Goal: Task Accomplishment & Management: Complete application form

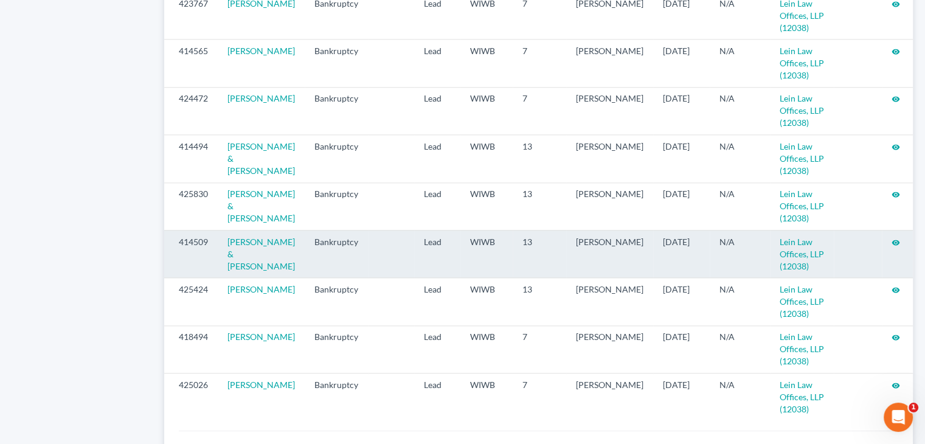
scroll to position [1340, 0]
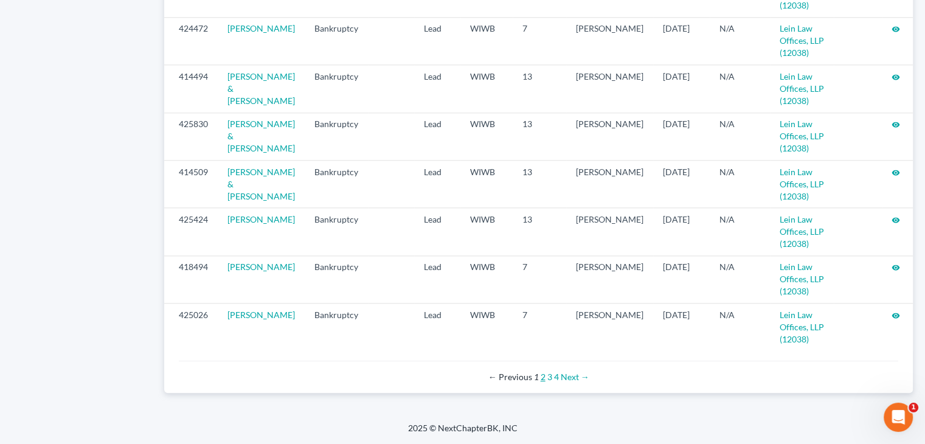
click at [543, 377] on link "2" at bounding box center [542, 376] width 5 height 10
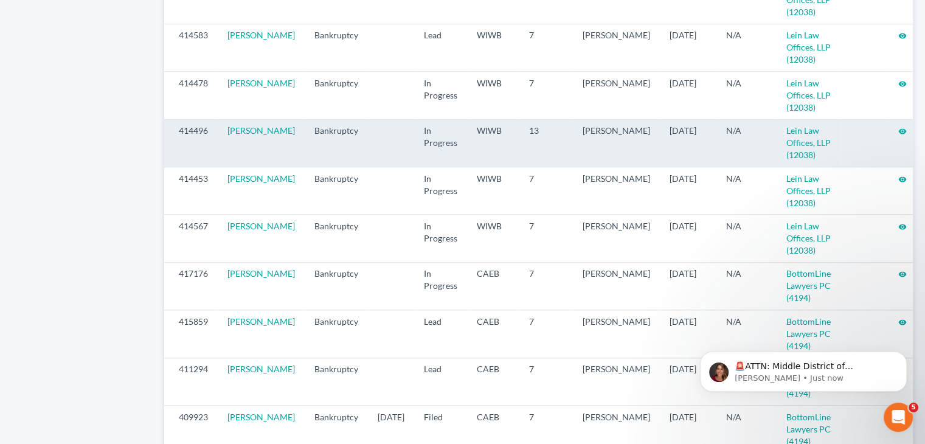
scroll to position [1094, 0]
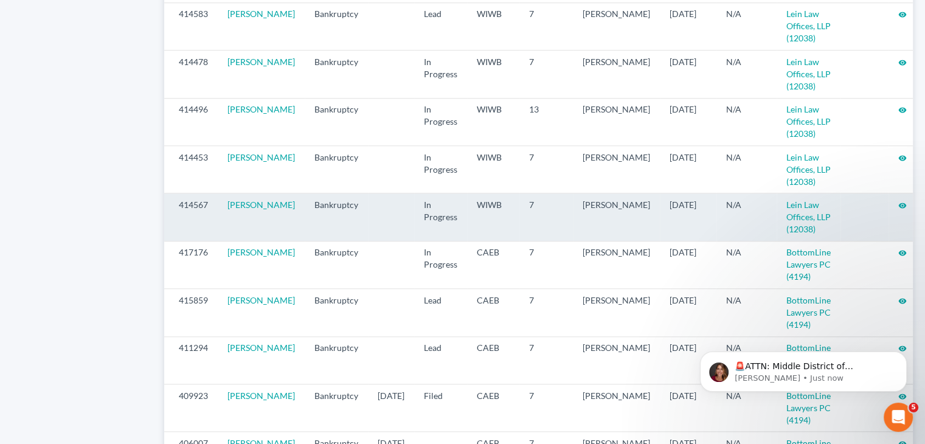
click at [898, 210] on icon "visibility" at bounding box center [902, 205] width 9 height 9
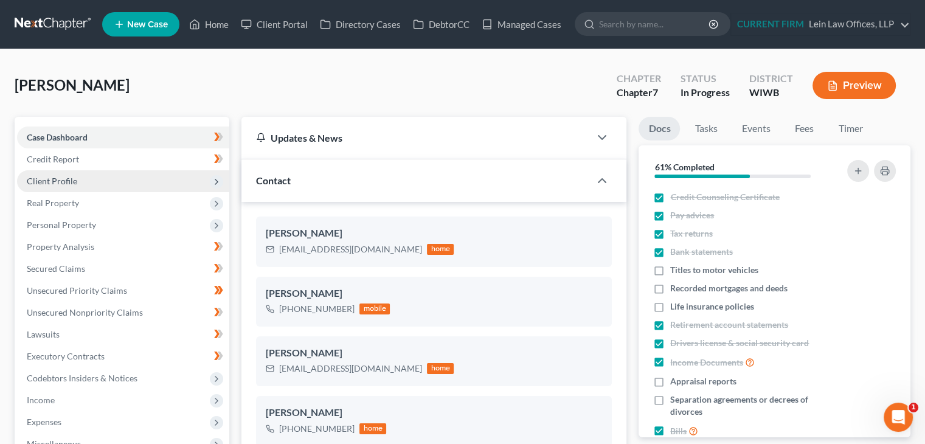
scroll to position [536, 0]
click at [83, 184] on span "Client Profile" at bounding box center [123, 181] width 212 height 22
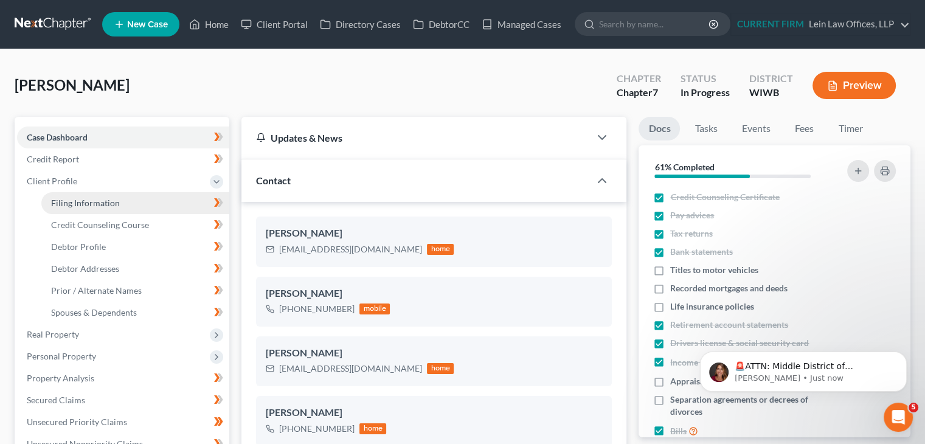
scroll to position [0, 0]
click at [93, 200] on span "Filing Information" at bounding box center [85, 203] width 69 height 10
select select "1"
select select "0"
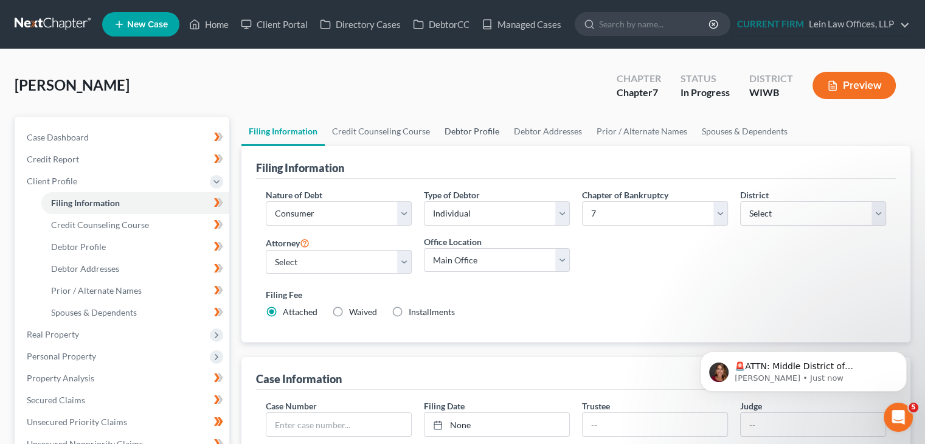
click at [492, 129] on link "Debtor Profile" at bounding box center [471, 131] width 69 height 29
select select "1"
select select "2"
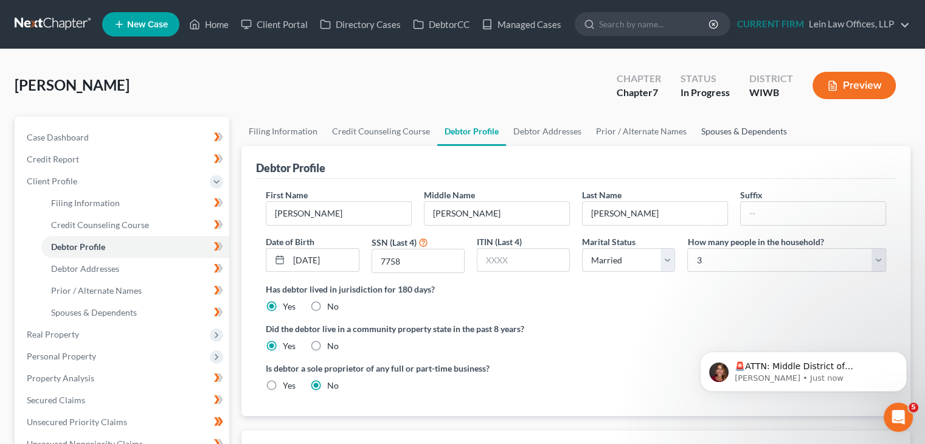
click at [726, 131] on link "Spouses & Dependents" at bounding box center [744, 131] width 100 height 29
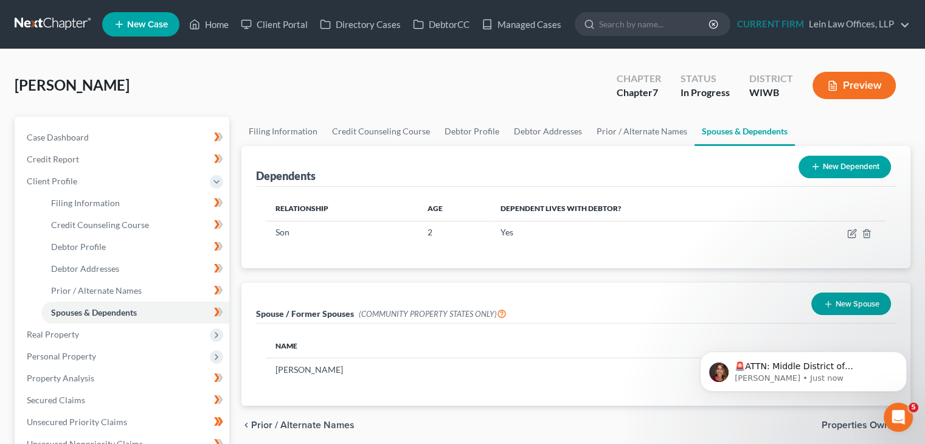
click at [398, 285] on div "Spouse / Former Spouses (COMMUNITY PROPERTY STATES ONLY) New Spouse" at bounding box center [575, 303] width 639 height 41
click at [900, 355] on icon "Dismiss notification" at bounding box center [903, 354] width 7 height 7
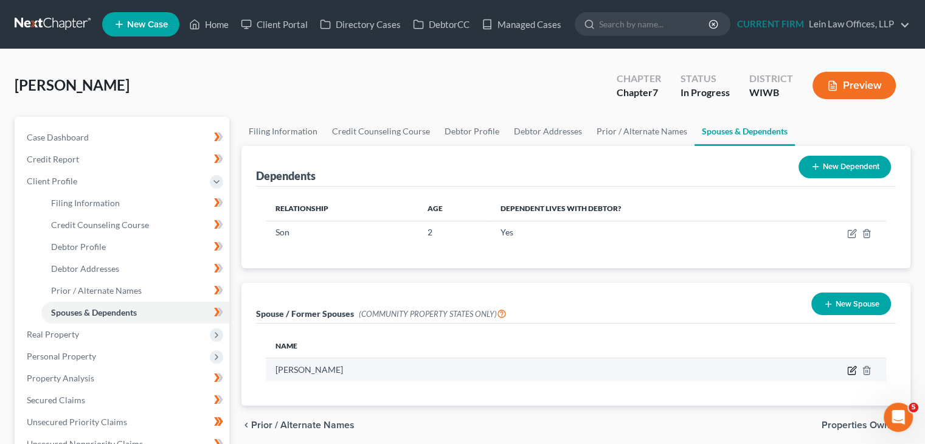
click at [847, 368] on icon "button" at bounding box center [850, 370] width 7 height 7
select select "10"
select select "52"
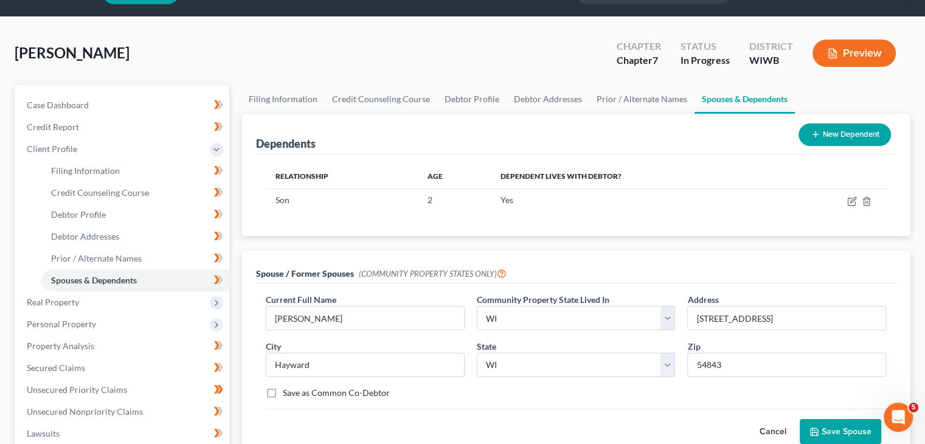
scroll to position [61, 0]
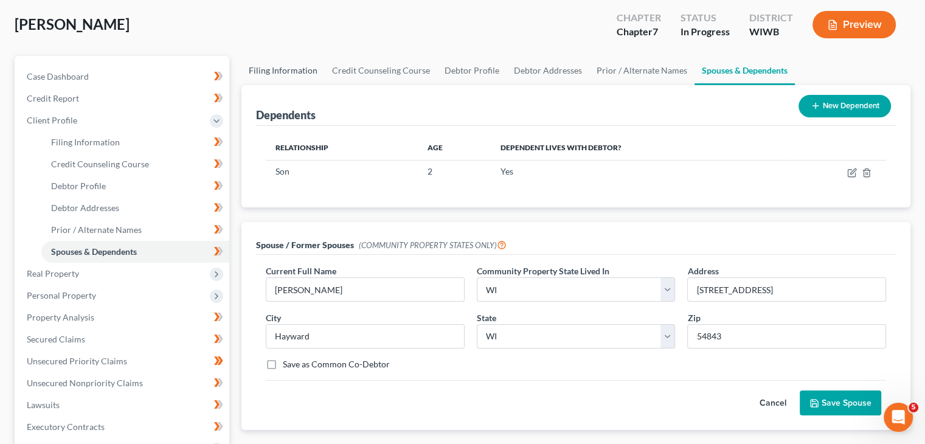
click at [297, 71] on link "Filing Information" at bounding box center [282, 70] width 83 height 29
select select "1"
select select "0"
select select "91"
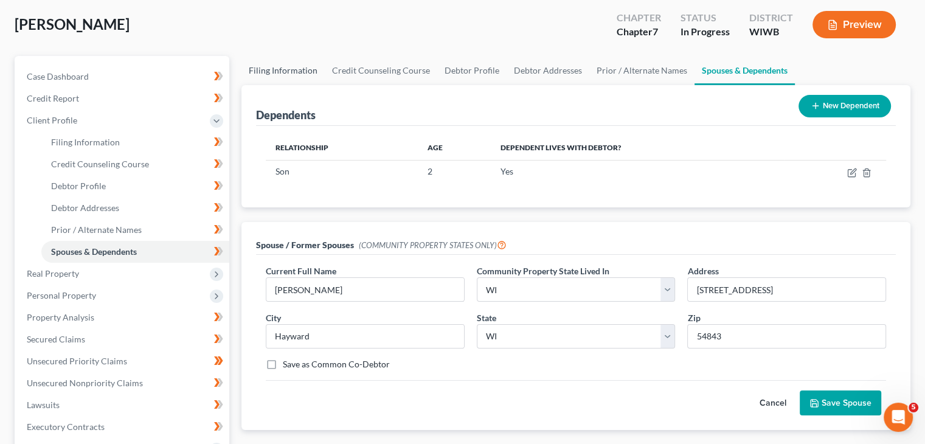
select select "0"
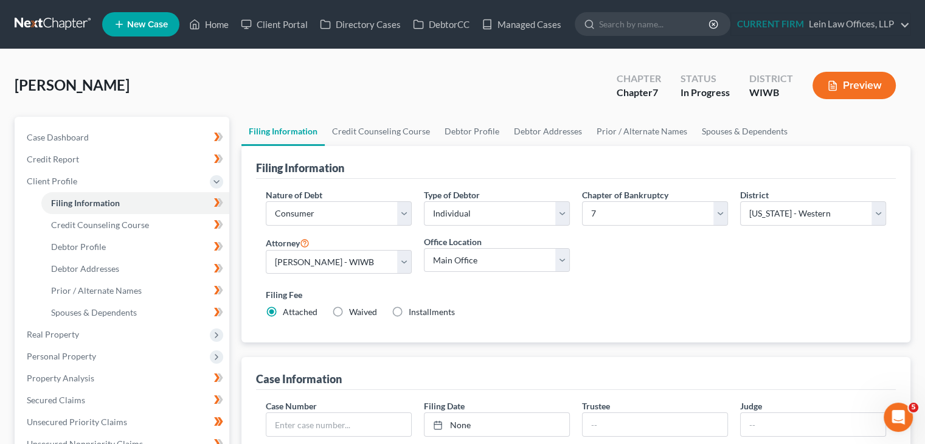
click at [655, 255] on div "Nature of Debt Select Business Consumer Other Nature of Business Select Clearin…" at bounding box center [576, 258] width 632 height 140
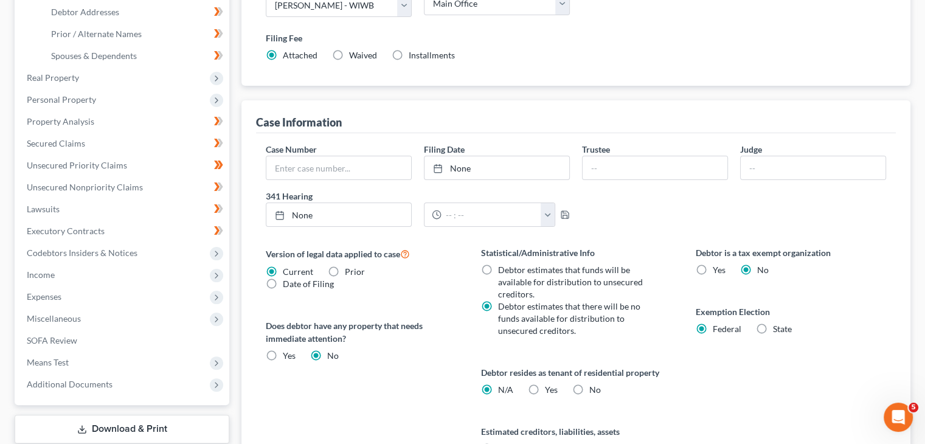
scroll to position [331, 0]
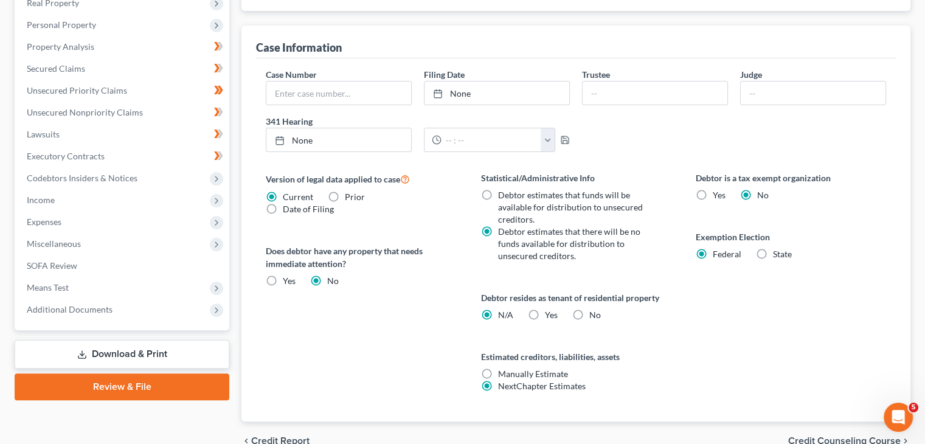
click at [545, 317] on label "Yes Yes" at bounding box center [551, 315] width 13 height 12
click at [550, 317] on input "Yes Yes" at bounding box center [554, 313] width 8 height 8
radio input "true"
radio input "false"
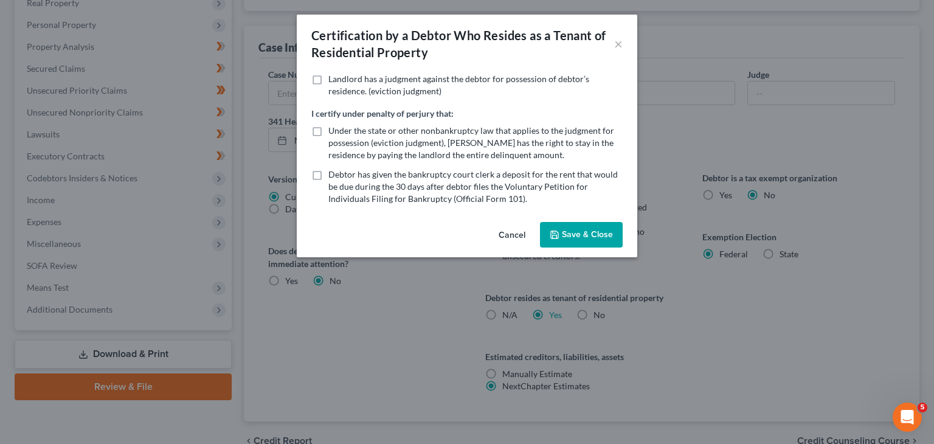
click at [577, 233] on button "Save & Close" at bounding box center [581, 235] width 83 height 26
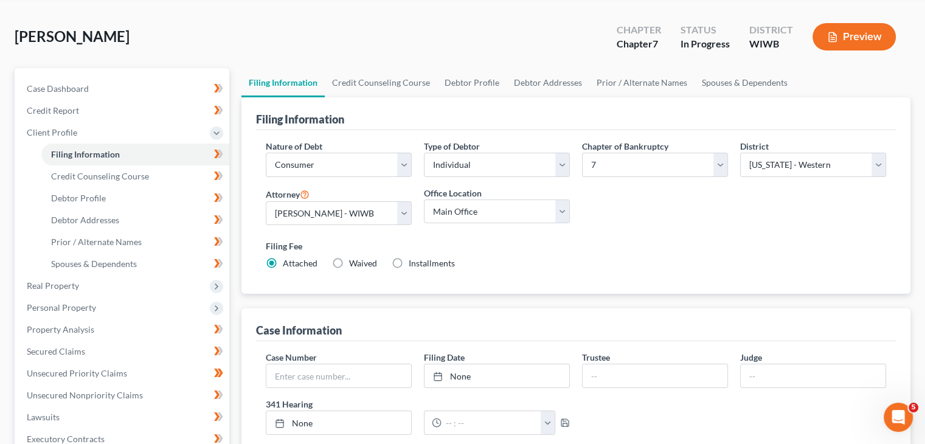
scroll to position [27, 0]
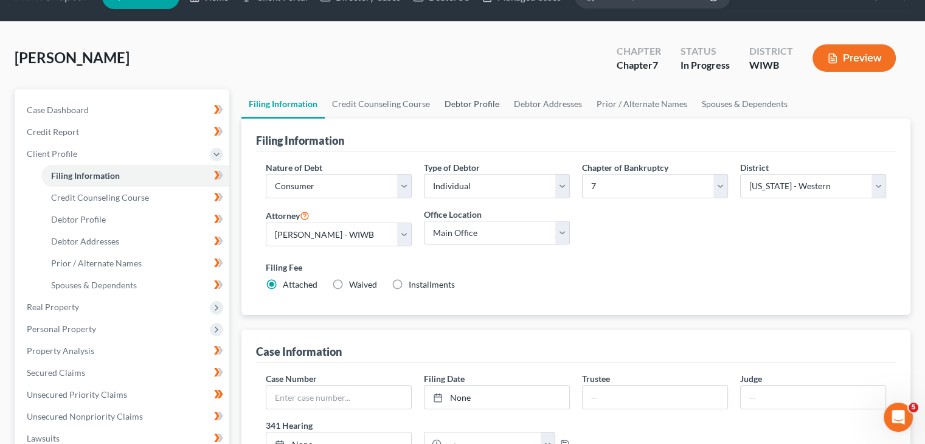
click at [462, 103] on link "Debtor Profile" at bounding box center [471, 103] width 69 height 29
select select "1"
select select "2"
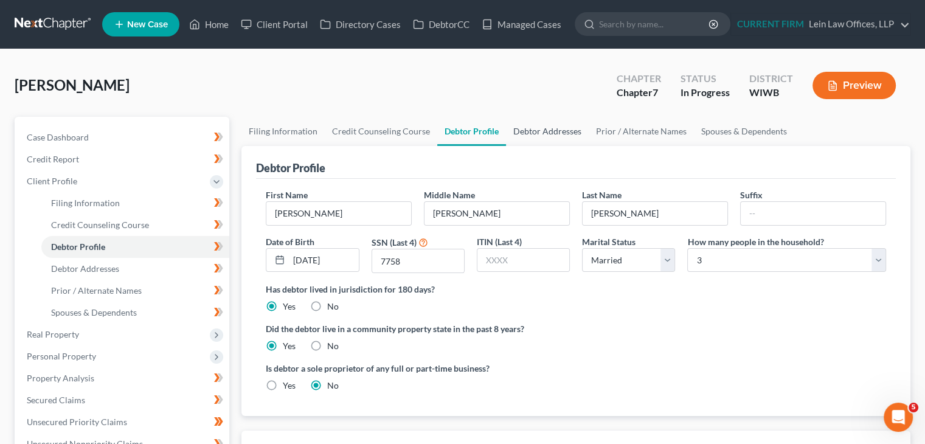
click at [560, 130] on link "Debtor Addresses" at bounding box center [547, 131] width 83 height 29
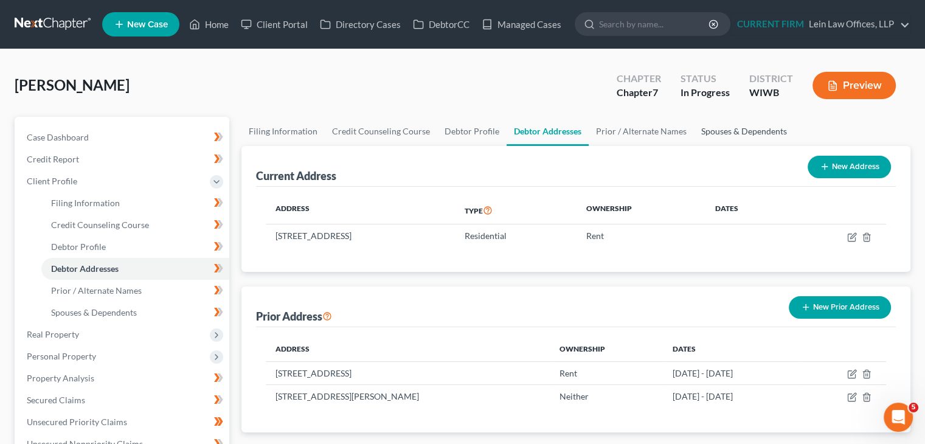
click at [739, 130] on link "Spouses & Dependents" at bounding box center [744, 131] width 100 height 29
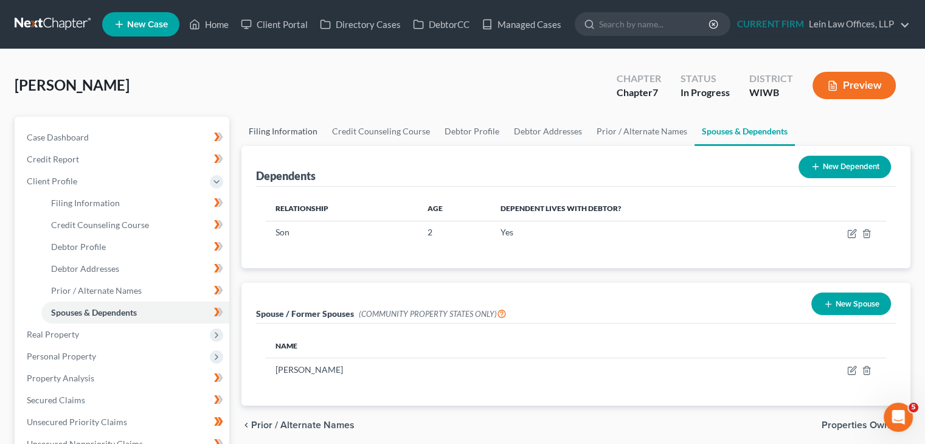
click at [300, 131] on link "Filing Information" at bounding box center [282, 131] width 83 height 29
select select "1"
select select "0"
select select "91"
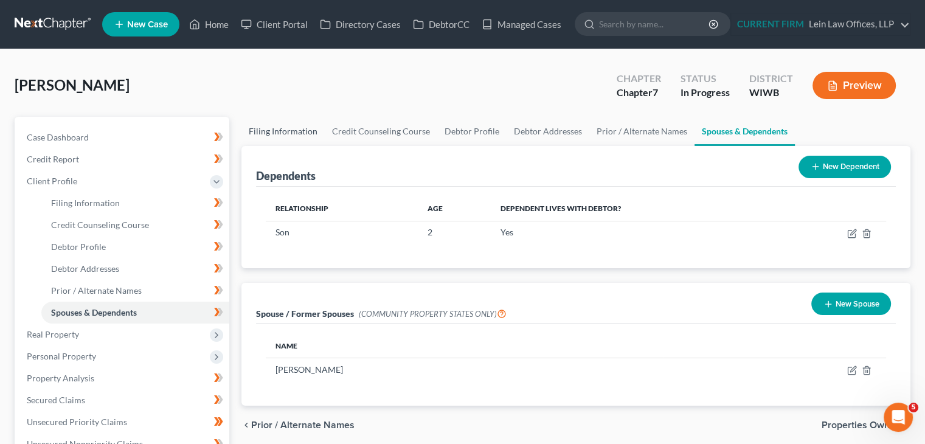
select select "0"
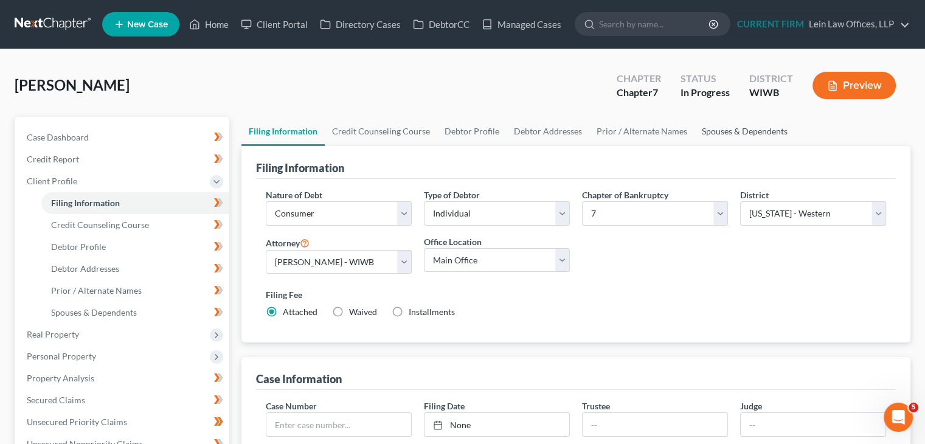
click at [744, 127] on link "Spouses & Dependents" at bounding box center [744, 131] width 100 height 29
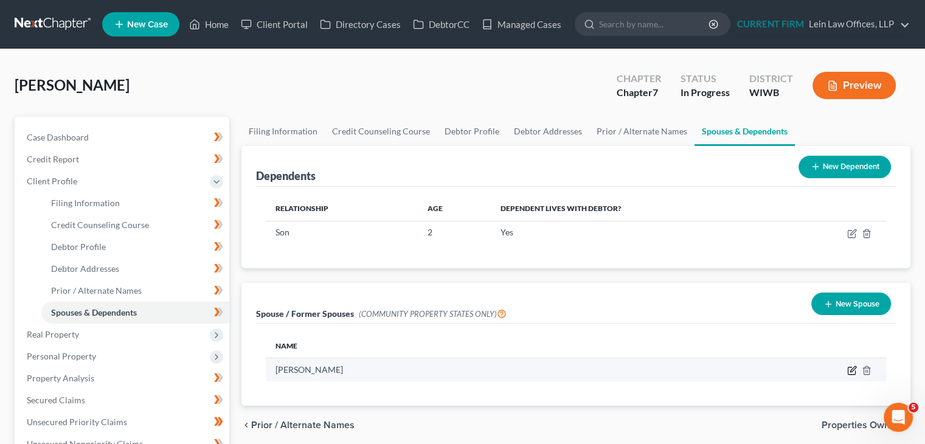
click at [852, 373] on icon "button" at bounding box center [852, 370] width 10 height 10
select select "10"
select select "52"
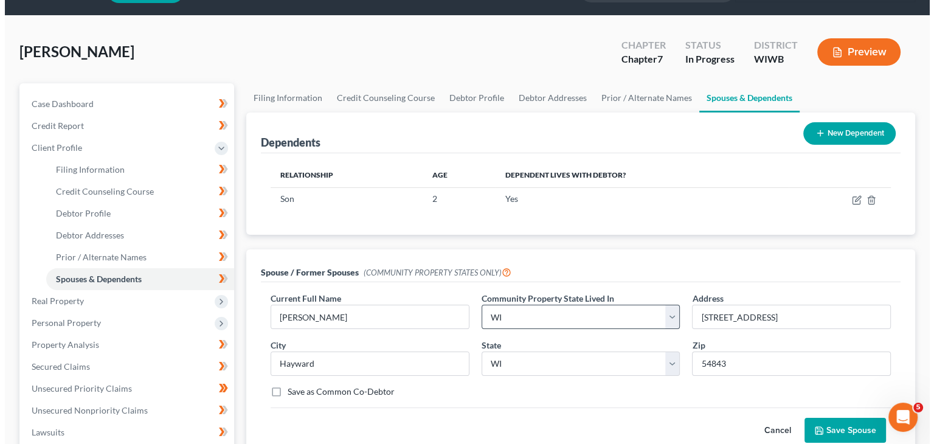
scroll to position [61, 0]
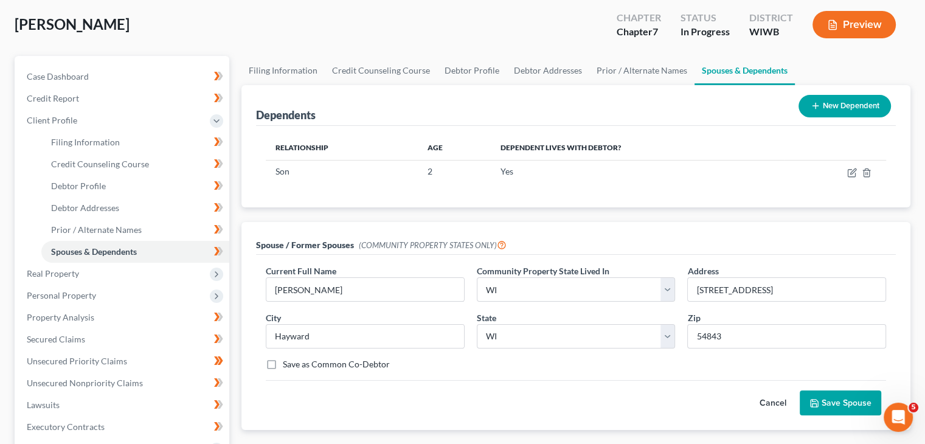
click at [864, 26] on button "Preview" at bounding box center [853, 24] width 83 height 27
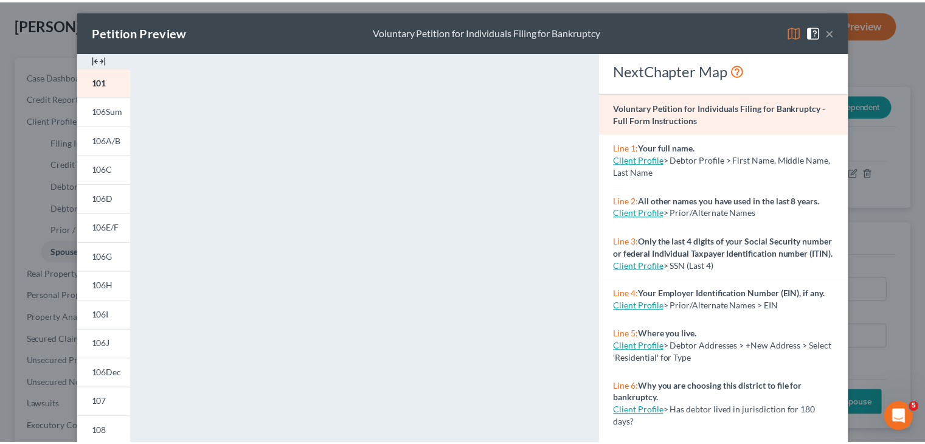
scroll to position [0, 0]
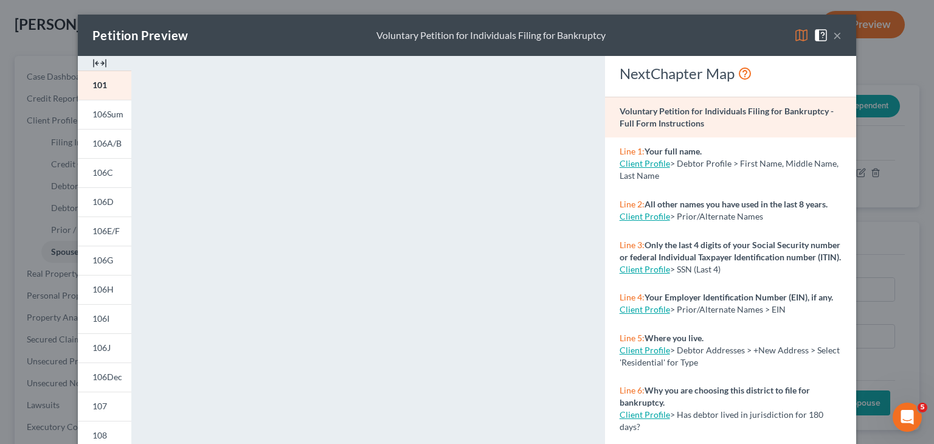
click at [817, 35] on img at bounding box center [820, 35] width 15 height 15
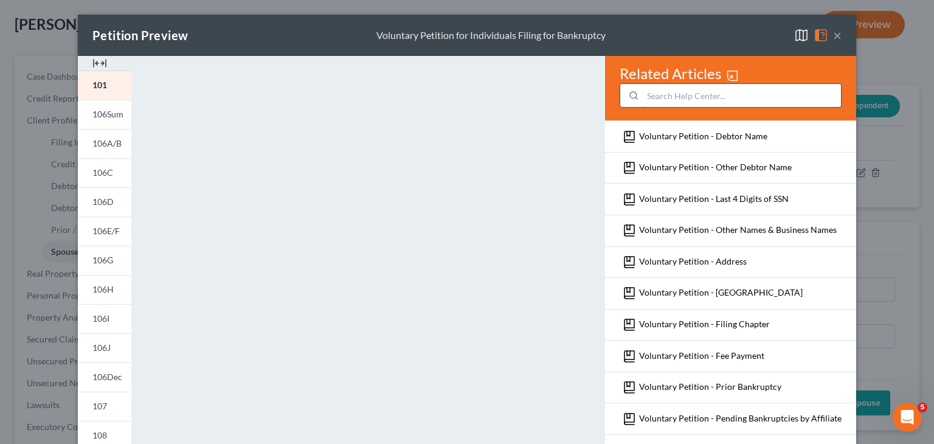
click at [720, 91] on input "search" at bounding box center [742, 95] width 198 height 23
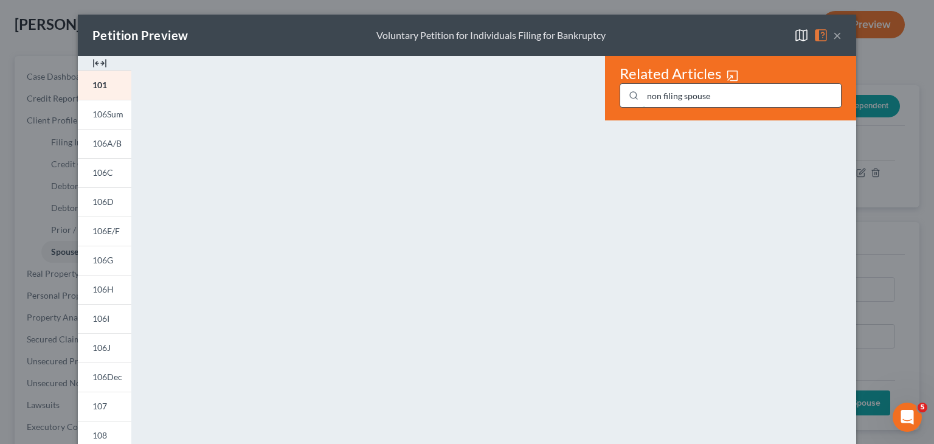
click at [654, 98] on input "non filing spouse" at bounding box center [742, 95] width 198 height 23
type input "non-filing spouse"
click at [833, 40] on button "×" at bounding box center [837, 35] width 9 height 15
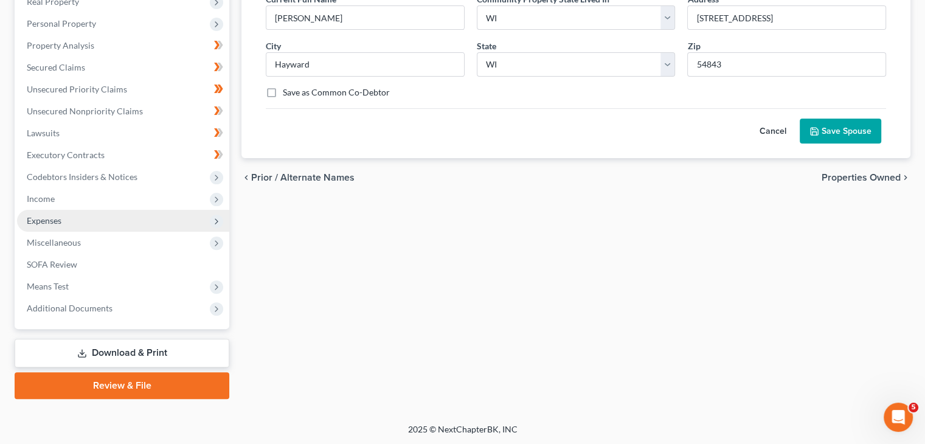
scroll to position [333, 0]
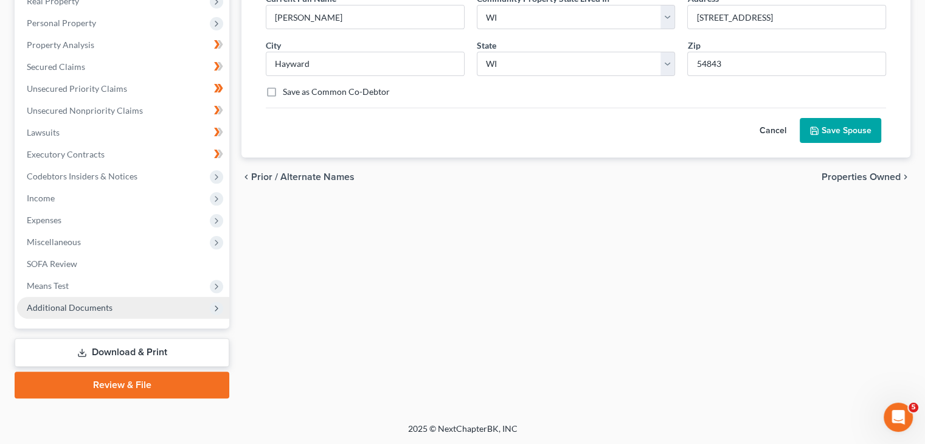
click at [92, 305] on span "Additional Documents" at bounding box center [70, 307] width 86 height 10
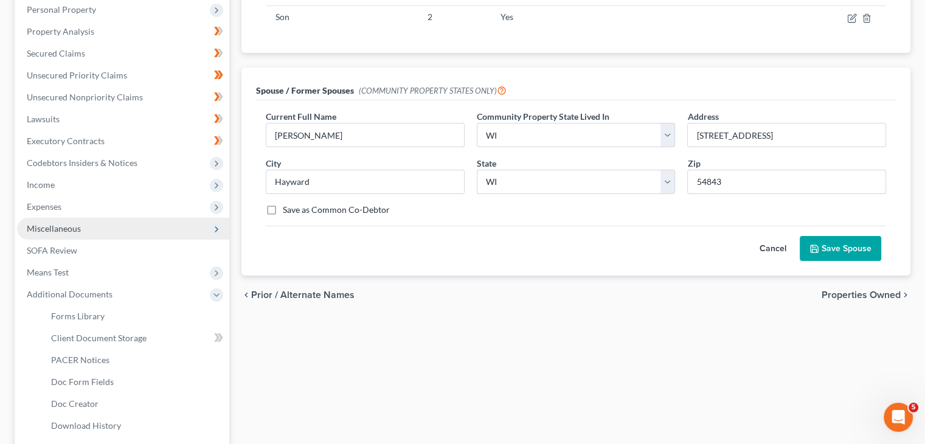
scroll to position [202, 0]
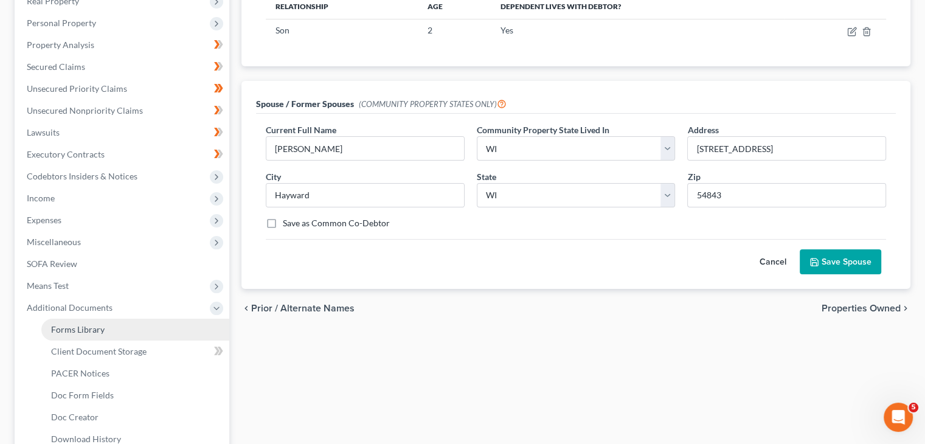
click at [108, 328] on link "Forms Library" at bounding box center [135, 330] width 188 height 22
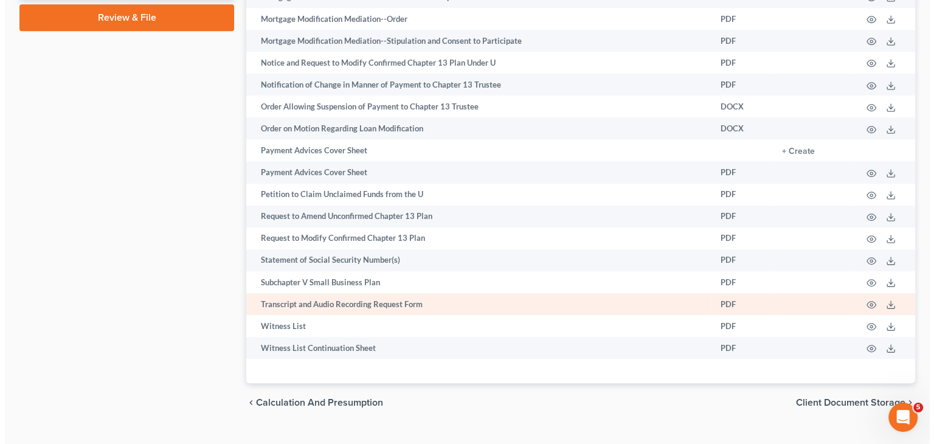
scroll to position [729, 0]
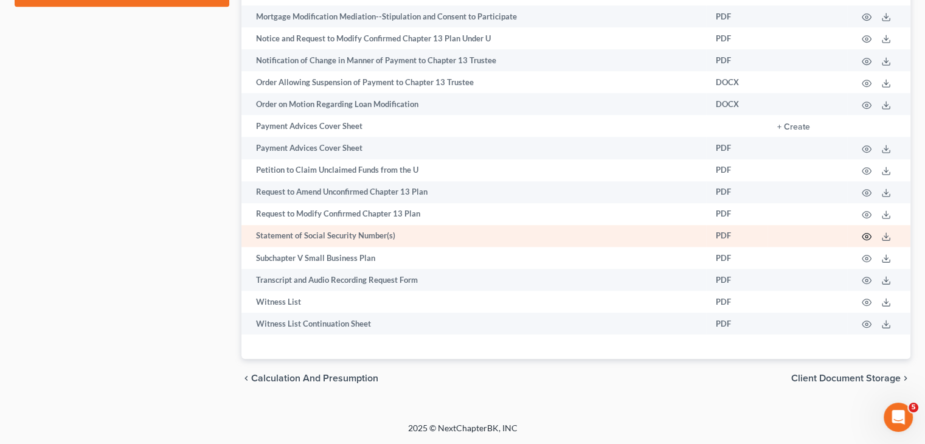
click at [863, 239] on icon "button" at bounding box center [866, 237] width 10 height 10
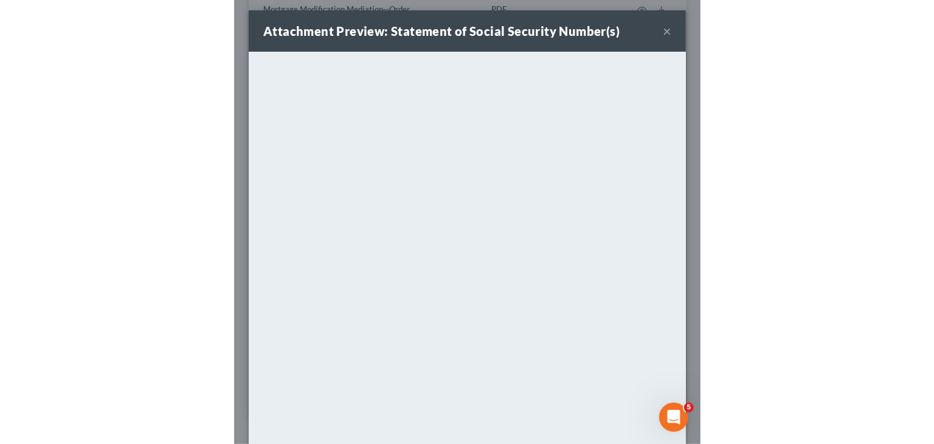
scroll to position [65, 0]
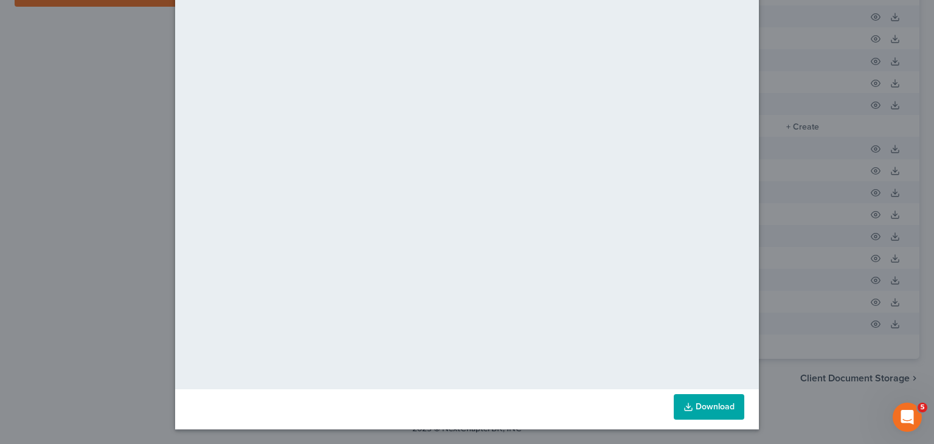
click at [698, 407] on link "Download" at bounding box center [709, 407] width 71 height 26
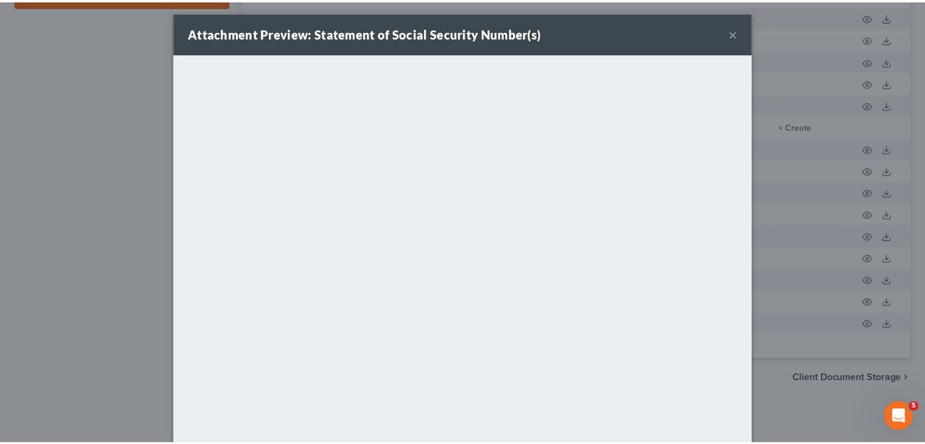
scroll to position [0, 0]
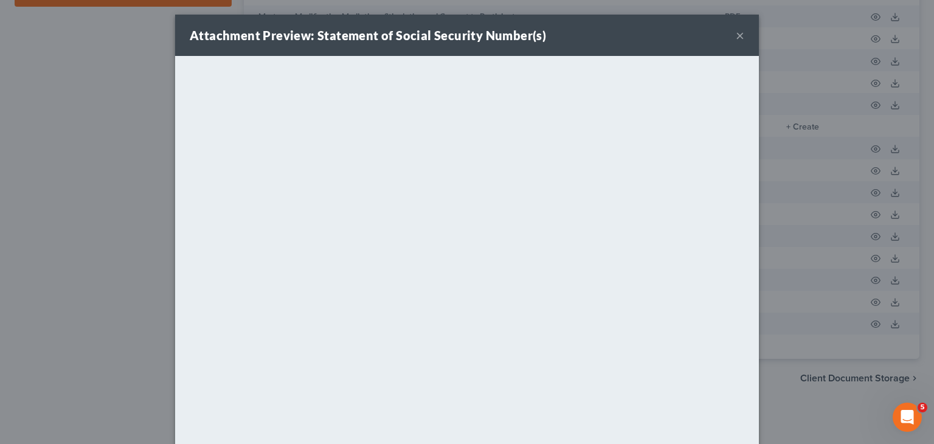
click at [736, 38] on button "×" at bounding box center [740, 35] width 9 height 15
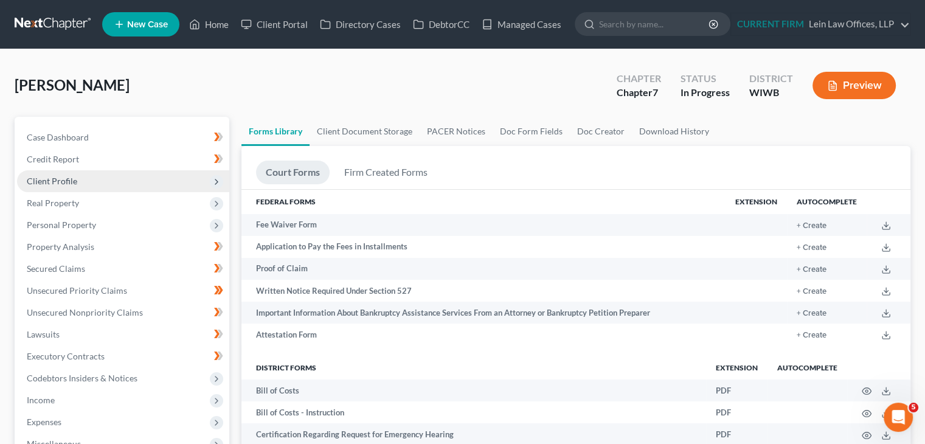
click at [81, 179] on span "Client Profile" at bounding box center [123, 181] width 212 height 22
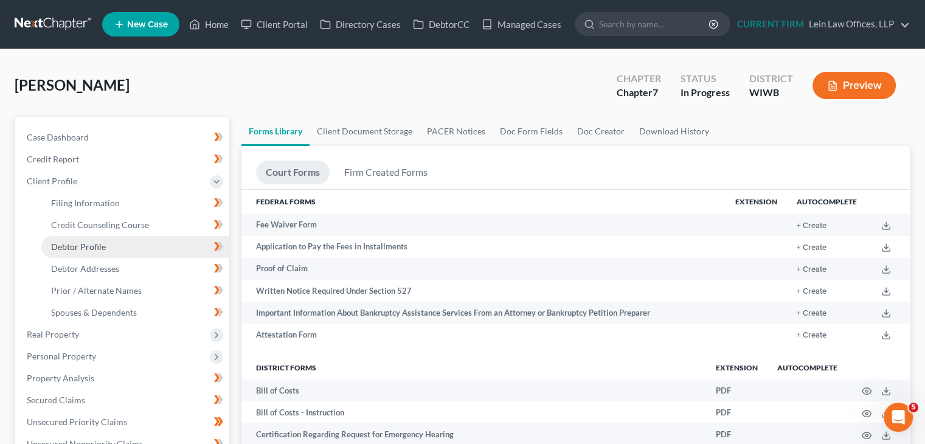
click at [107, 243] on link "Debtor Profile" at bounding box center [135, 247] width 188 height 22
select select "1"
select select "2"
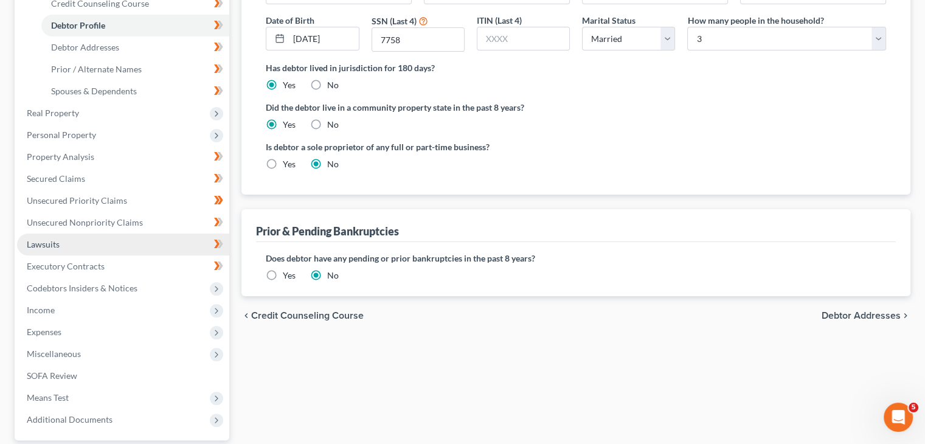
scroll to position [243, 0]
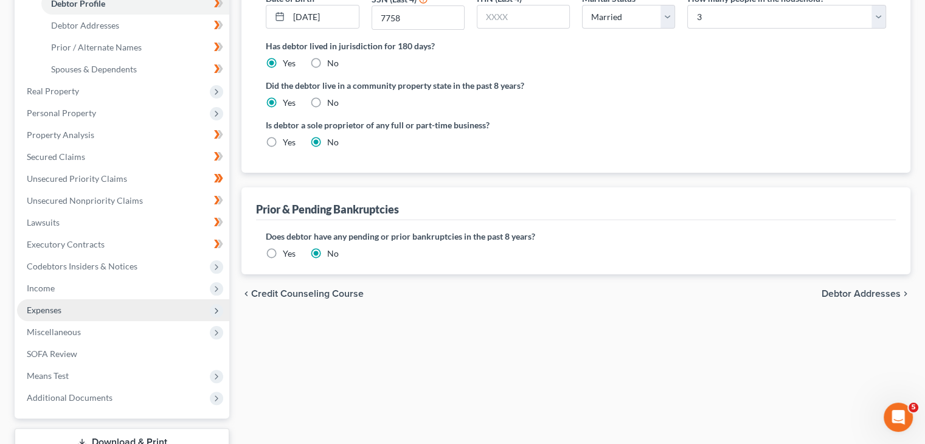
click at [68, 317] on span "Expenses" at bounding box center [123, 310] width 212 height 22
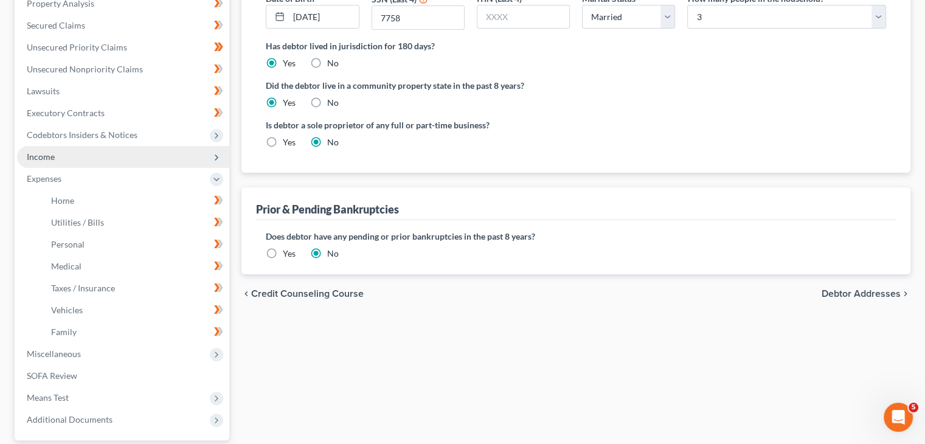
click at [77, 152] on span "Income" at bounding box center [123, 157] width 212 height 22
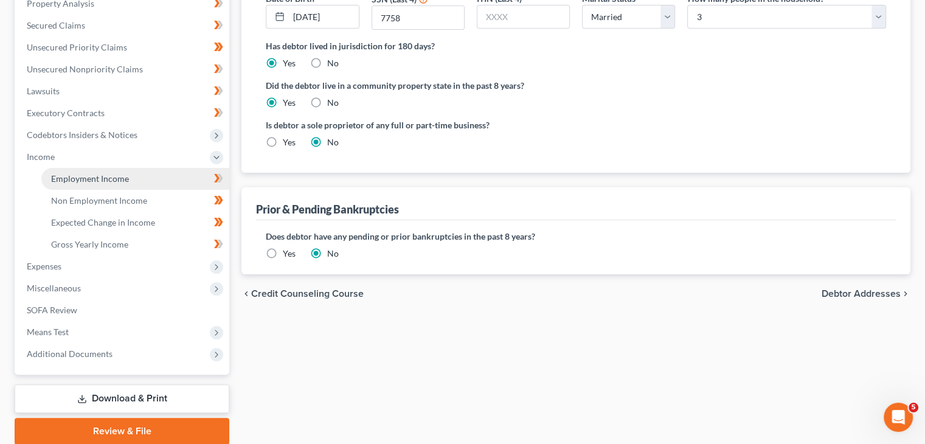
click at [88, 180] on span "Employment Income" at bounding box center [90, 178] width 78 height 10
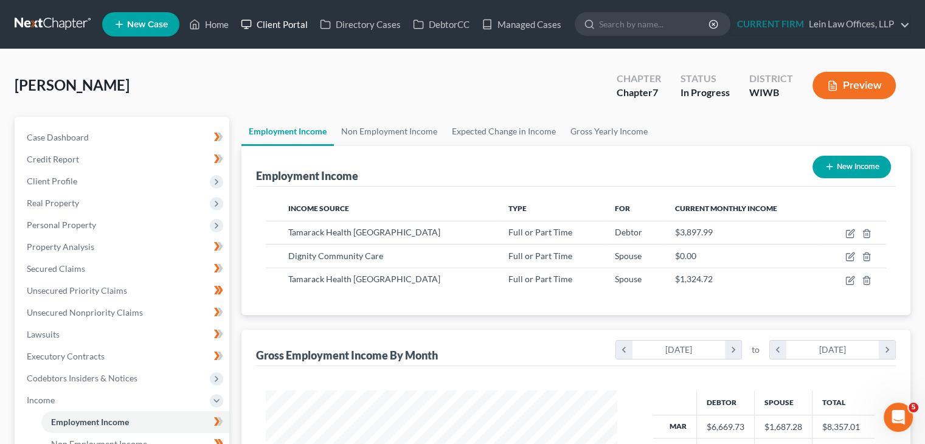
click at [290, 25] on link "Client Portal" at bounding box center [274, 24] width 79 height 22
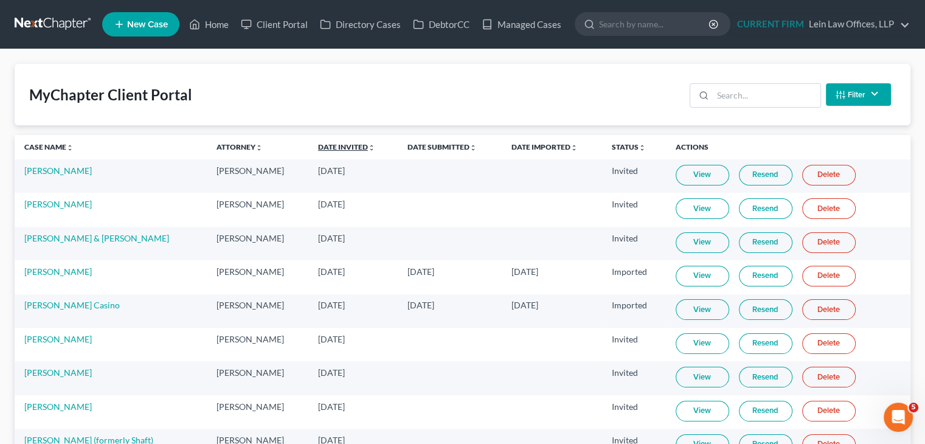
click at [320, 148] on link "Date Invited unfold_more expand_more expand_less" at bounding box center [346, 146] width 57 height 9
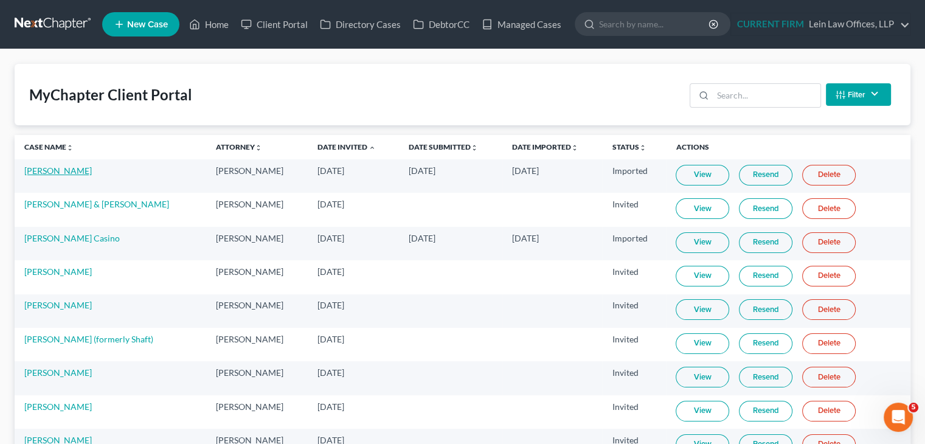
click at [63, 173] on link "[PERSON_NAME]" at bounding box center [57, 170] width 67 height 10
select select "9"
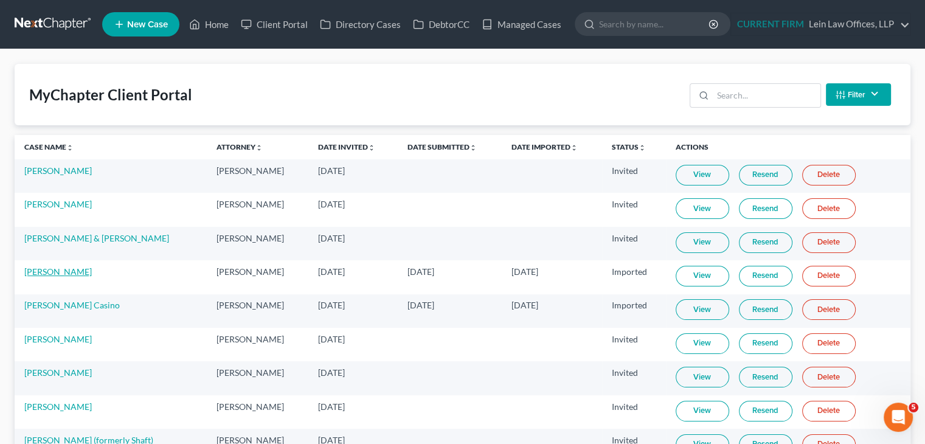
click at [56, 268] on link "[PERSON_NAME]" at bounding box center [57, 271] width 67 height 10
select select "9"
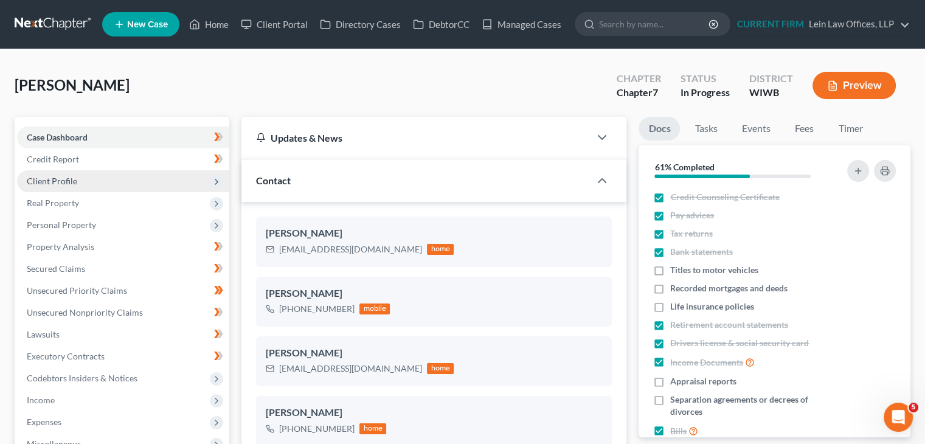
scroll to position [536, 0]
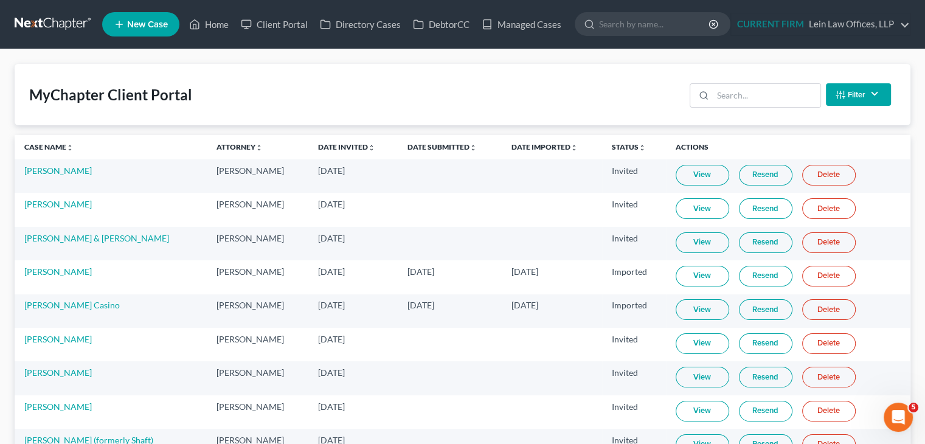
click at [676, 275] on link "View" at bounding box center [701, 276] width 53 height 21
click at [55, 275] on link "[PERSON_NAME]" at bounding box center [57, 271] width 67 height 10
select select "9"
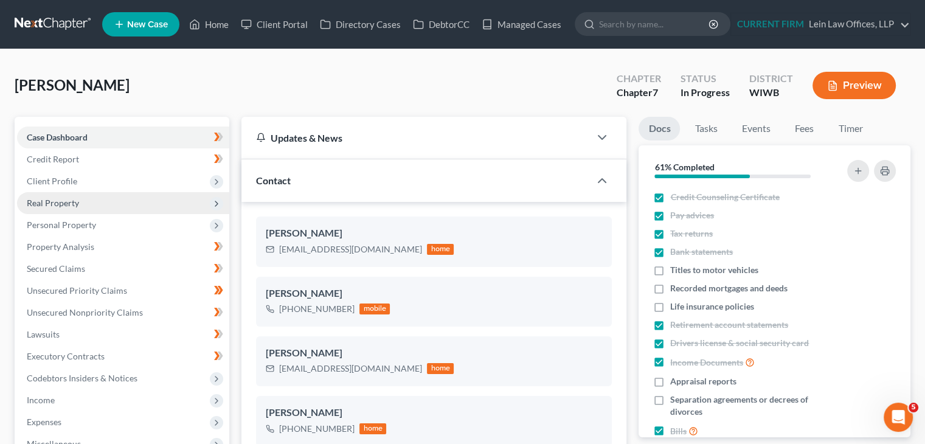
scroll to position [536, 0]
click at [63, 202] on span "Real Property" at bounding box center [53, 203] width 52 height 10
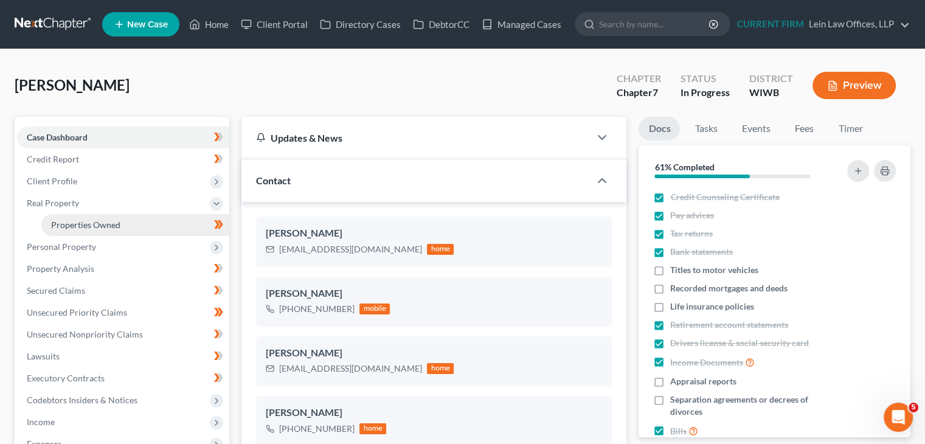
click at [70, 222] on span "Properties Owned" at bounding box center [85, 224] width 69 height 10
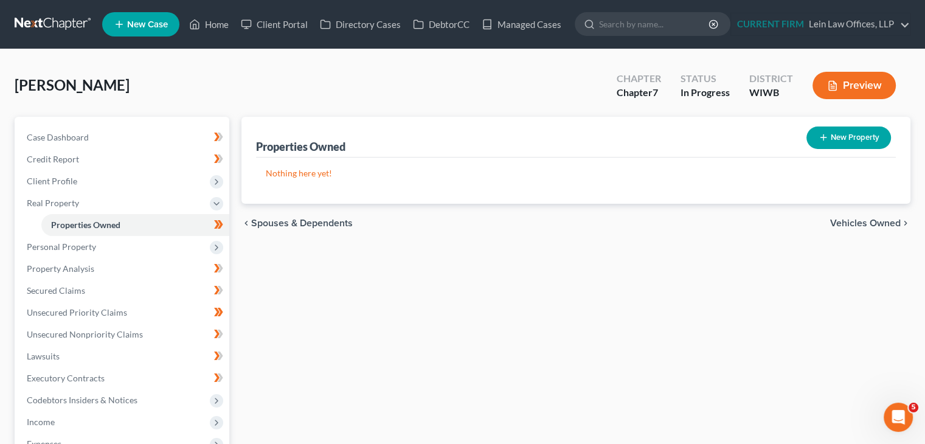
click at [863, 224] on span "Vehicles Owned" at bounding box center [865, 223] width 71 height 10
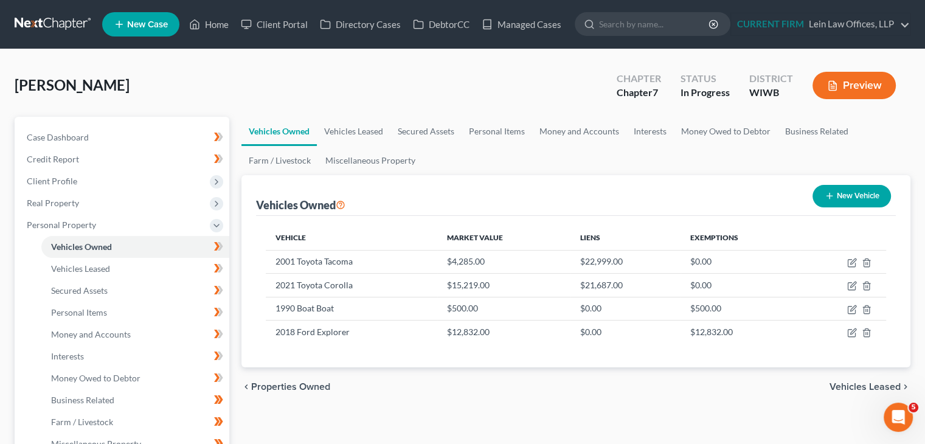
click at [861, 382] on span "Vehicles Leased" at bounding box center [864, 387] width 71 height 10
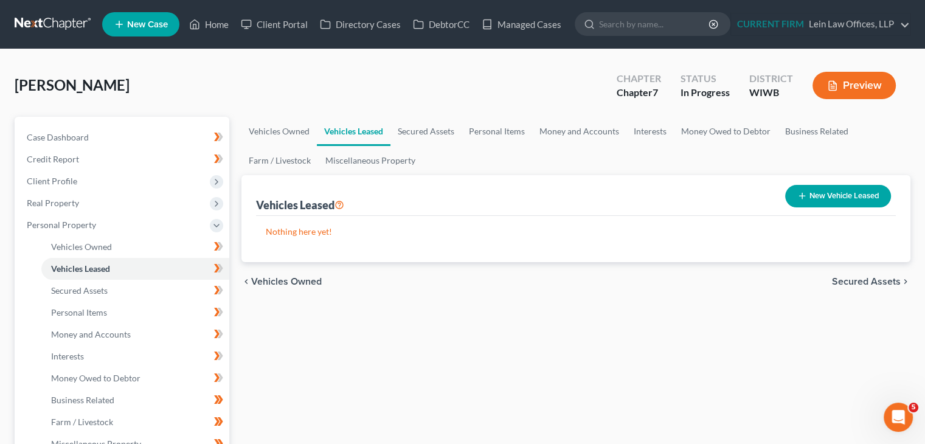
click at [858, 280] on span "Secured Assets" at bounding box center [866, 282] width 69 height 10
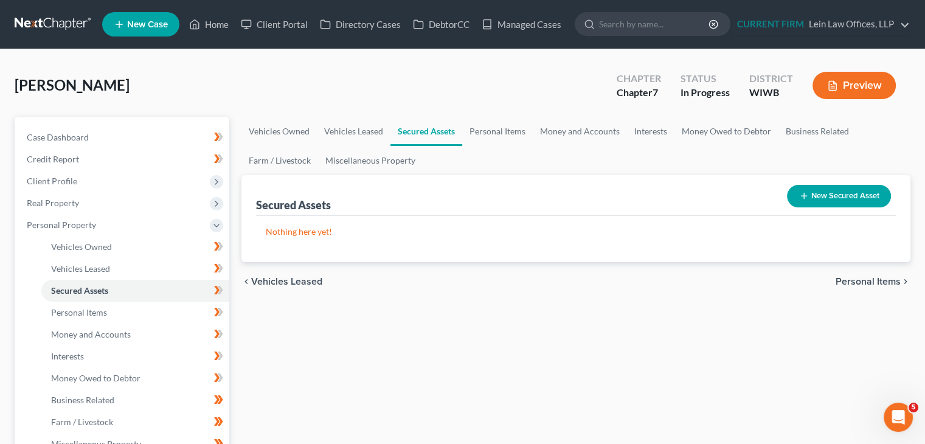
click at [858, 280] on span "Personal Items" at bounding box center [867, 282] width 65 height 10
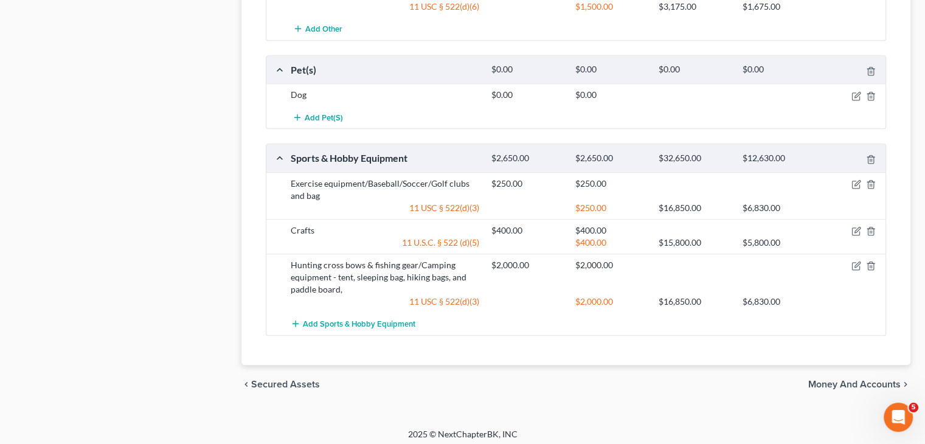
scroll to position [1023, 0]
click at [845, 378] on span "Money and Accounts" at bounding box center [854, 383] width 92 height 10
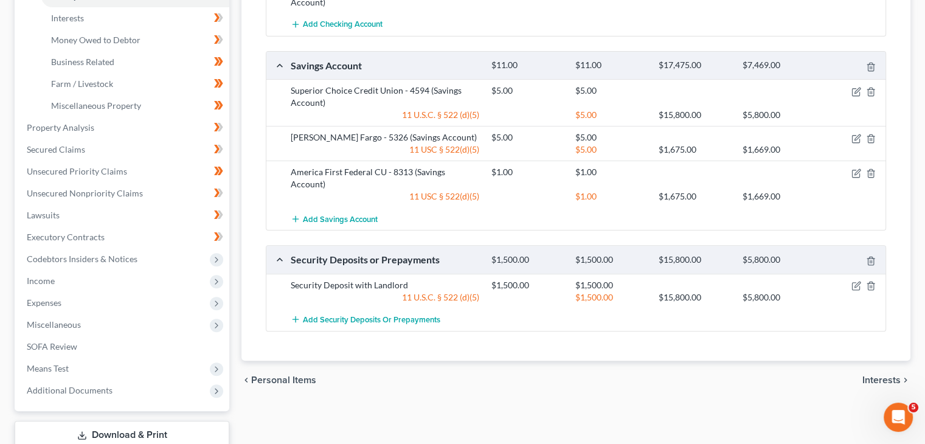
scroll to position [365, 0]
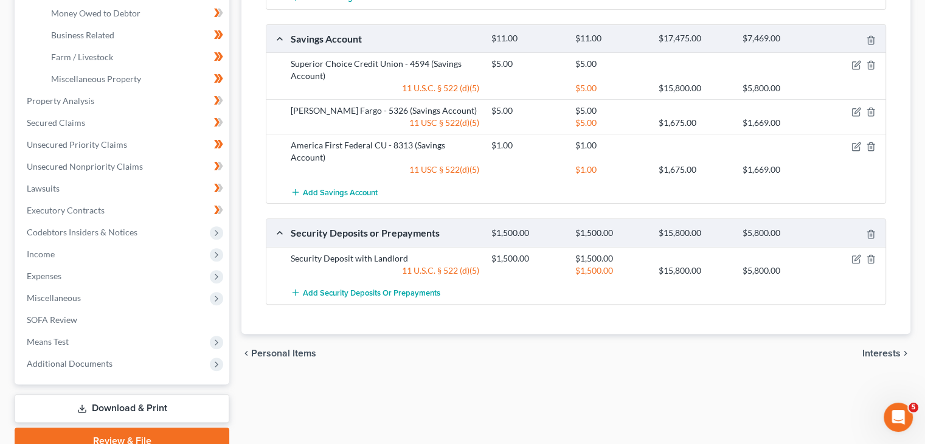
click at [875, 348] on span "Interests" at bounding box center [881, 353] width 38 height 10
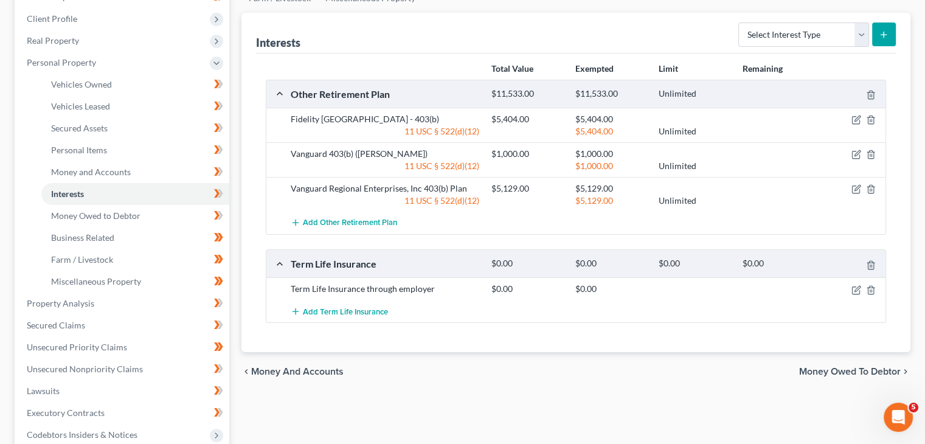
scroll to position [182, 0]
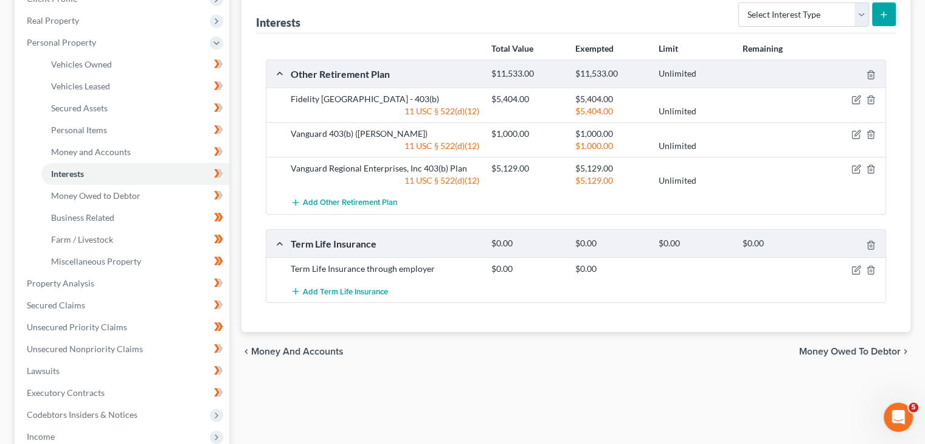
click at [863, 353] on span "Money Owed to Debtor" at bounding box center [850, 351] width 102 height 10
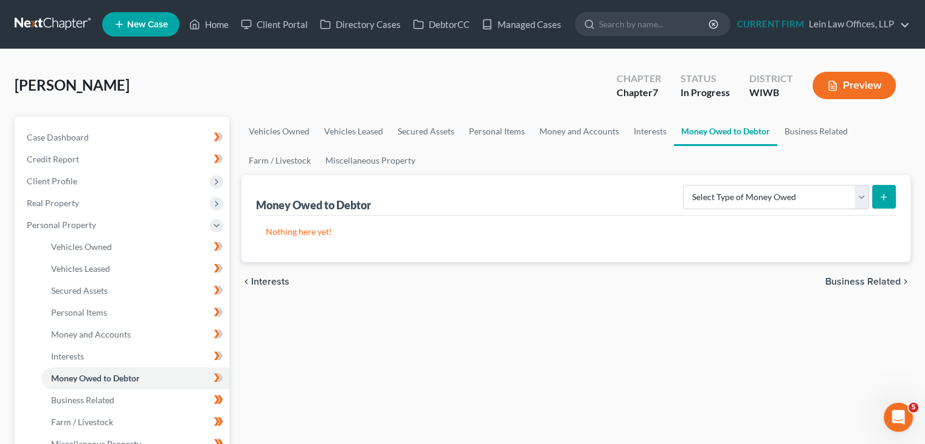
click at [873, 280] on span "Business Related" at bounding box center [862, 282] width 75 height 10
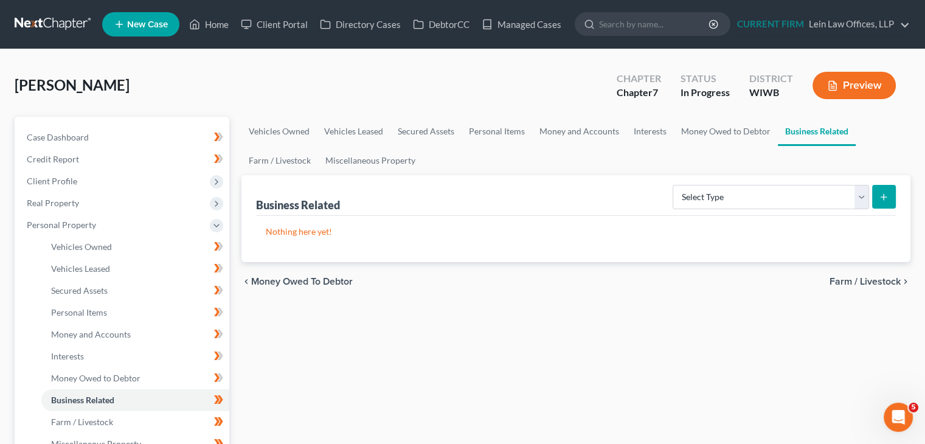
click at [873, 281] on span "Farm / Livestock" at bounding box center [864, 282] width 71 height 10
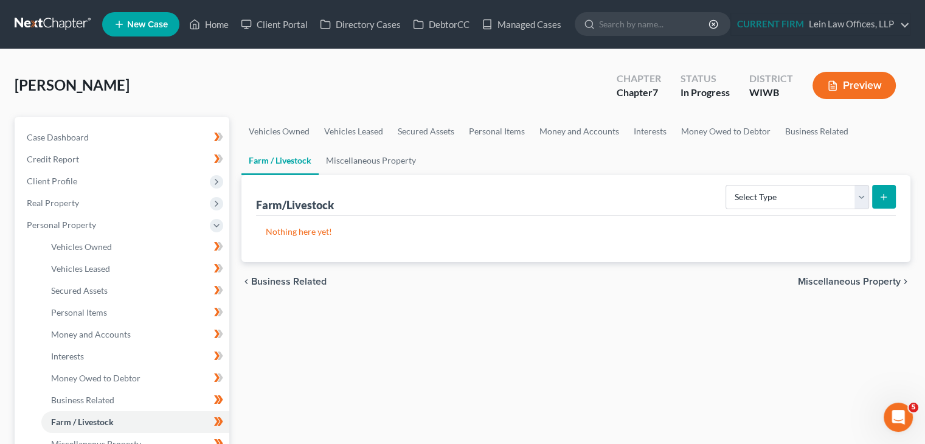
click at [873, 281] on span "Miscellaneous Property" at bounding box center [849, 282] width 103 height 10
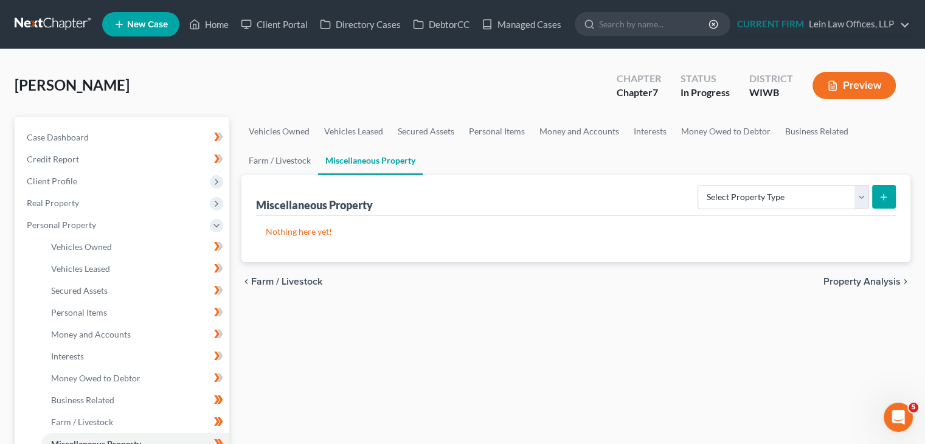
click at [873, 281] on span "Property Analysis" at bounding box center [861, 282] width 77 height 10
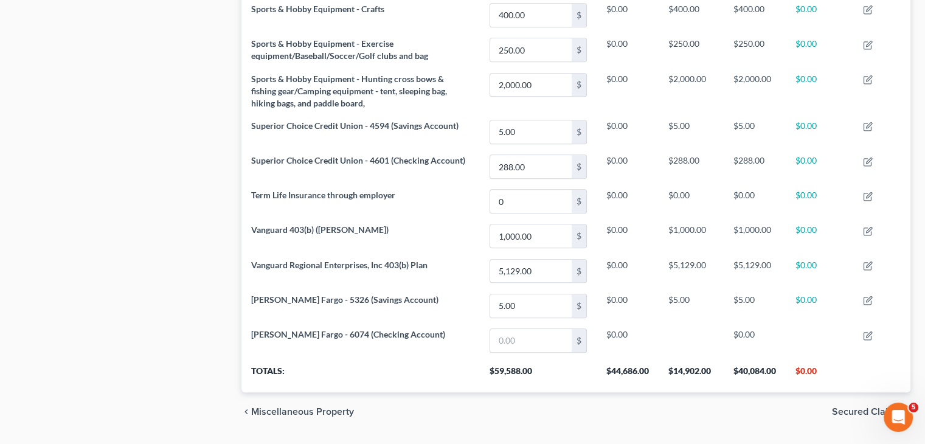
scroll to position [994, 0]
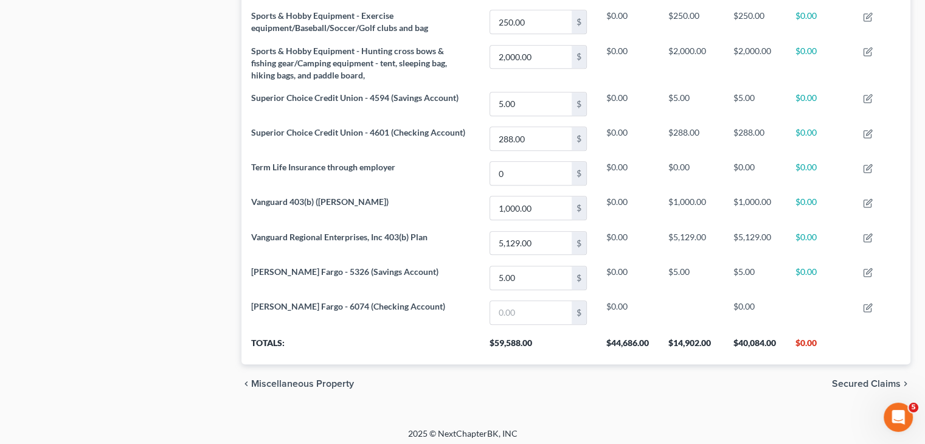
click at [882, 380] on span "Secured Claims" at bounding box center [866, 384] width 69 height 10
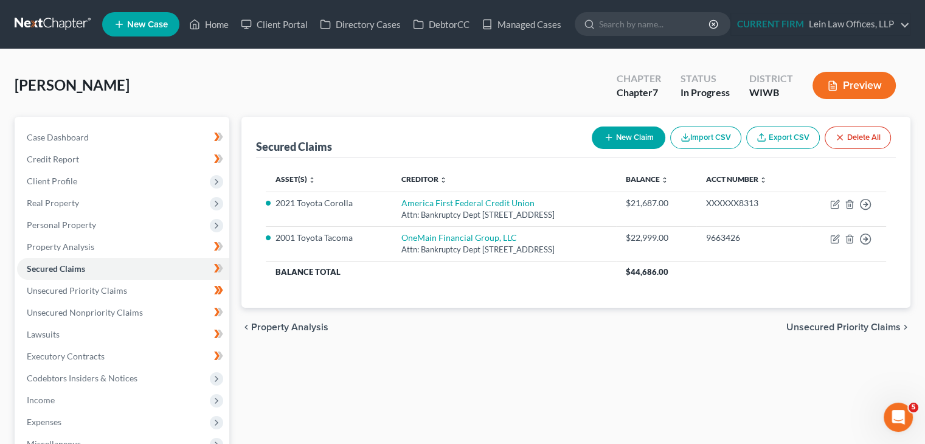
click at [846, 329] on span "Unsecured Priority Claims" at bounding box center [843, 327] width 114 height 10
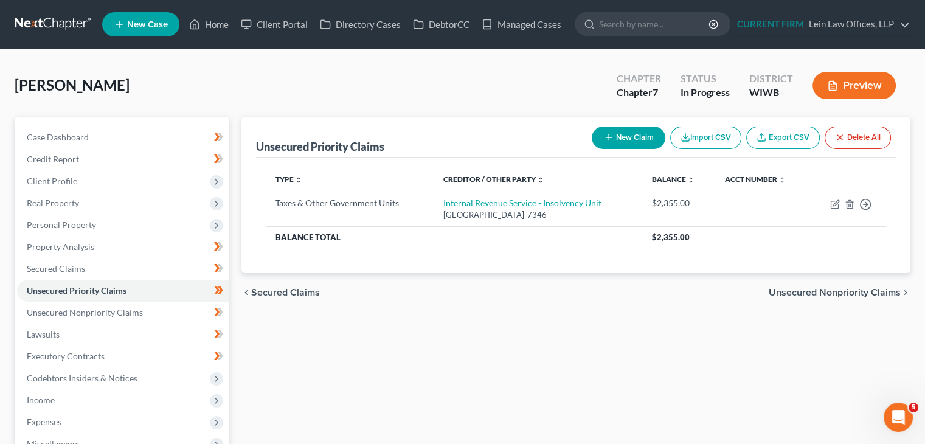
click at [861, 289] on span "Unsecured Nonpriority Claims" at bounding box center [834, 293] width 132 height 10
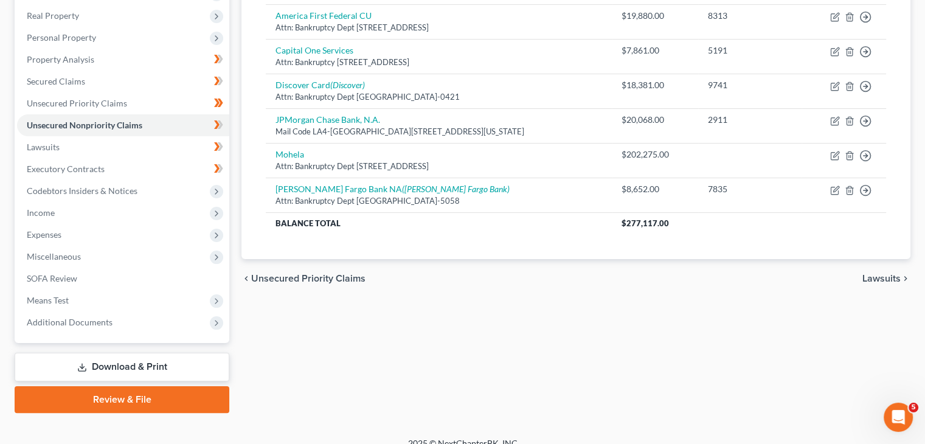
scroll to position [202, 0]
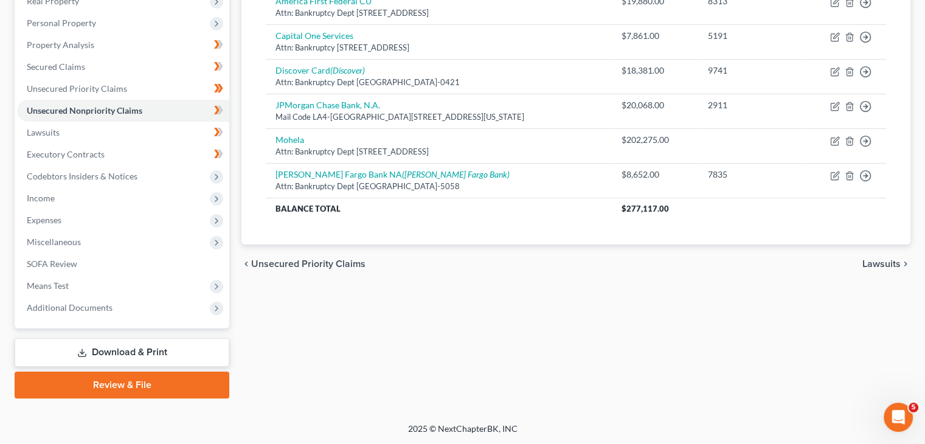
click at [875, 267] on span "Lawsuits" at bounding box center [881, 264] width 38 height 10
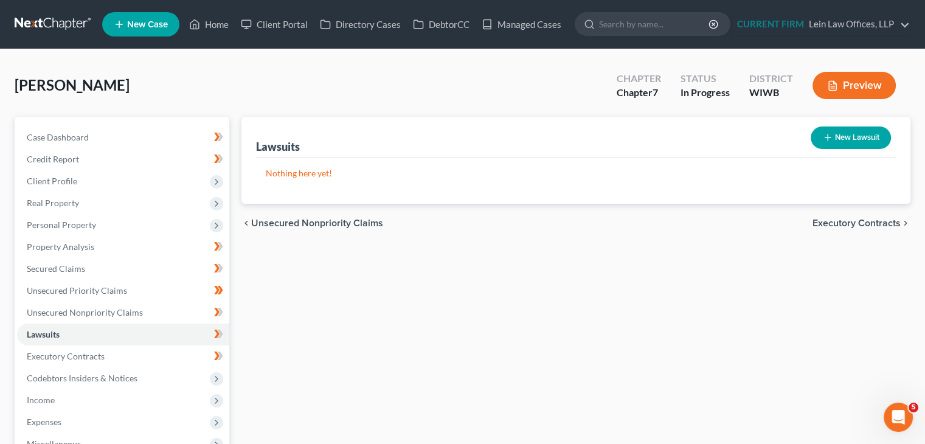
click at [849, 219] on span "Executory Contracts" at bounding box center [856, 223] width 88 height 10
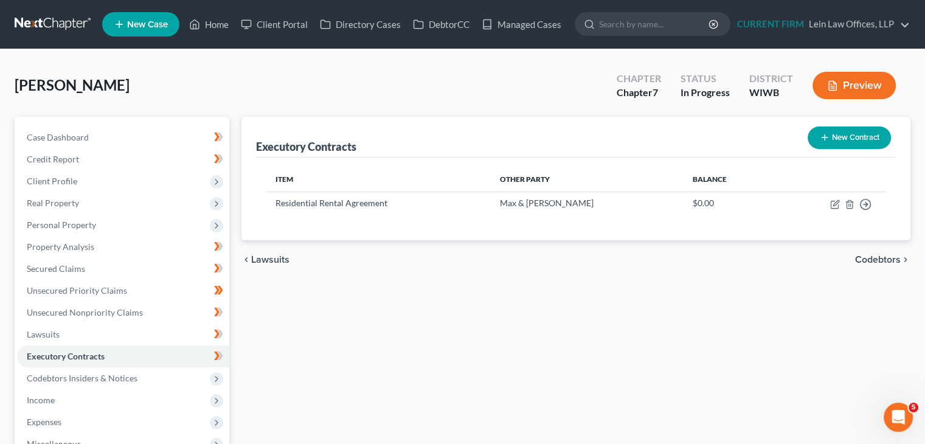
click at [867, 257] on span "Codebtors" at bounding box center [878, 260] width 46 height 10
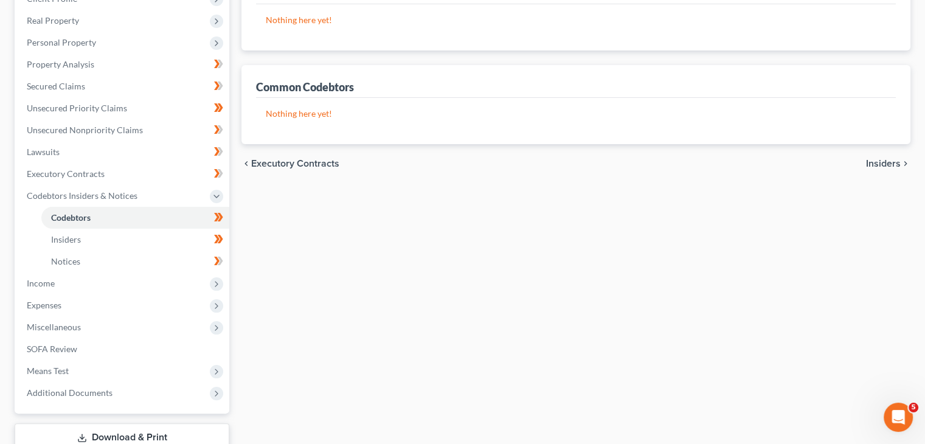
click at [885, 159] on span "Insiders" at bounding box center [883, 164] width 35 height 10
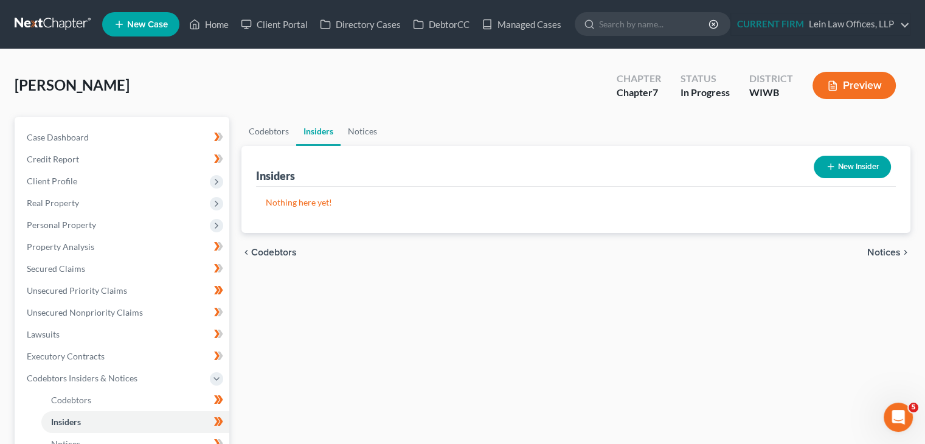
click at [881, 253] on span "Notices" at bounding box center [883, 252] width 33 height 10
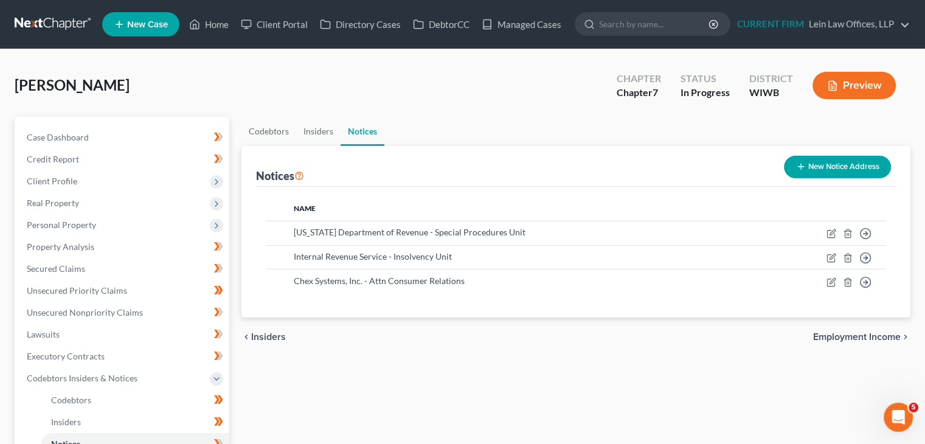
click at [851, 334] on span "Employment Income" at bounding box center [857, 337] width 88 height 10
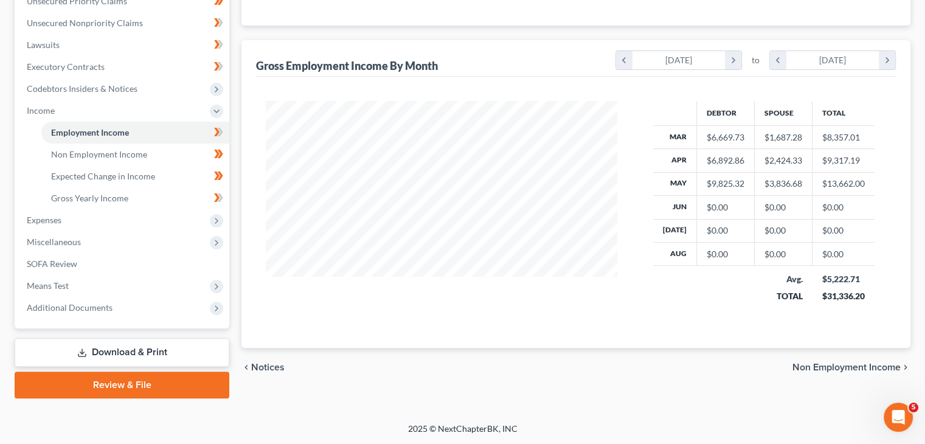
click at [838, 362] on span "Non Employment Income" at bounding box center [846, 367] width 108 height 10
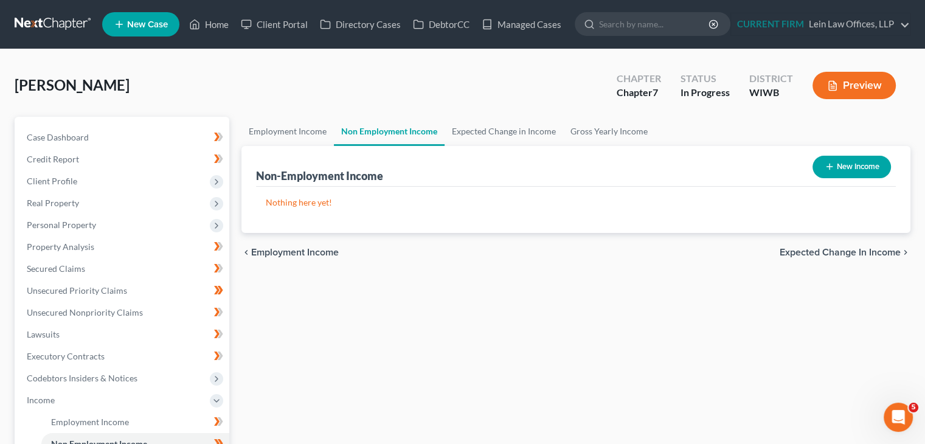
click at [838, 254] on span "Expected Change in Income" at bounding box center [839, 252] width 121 height 10
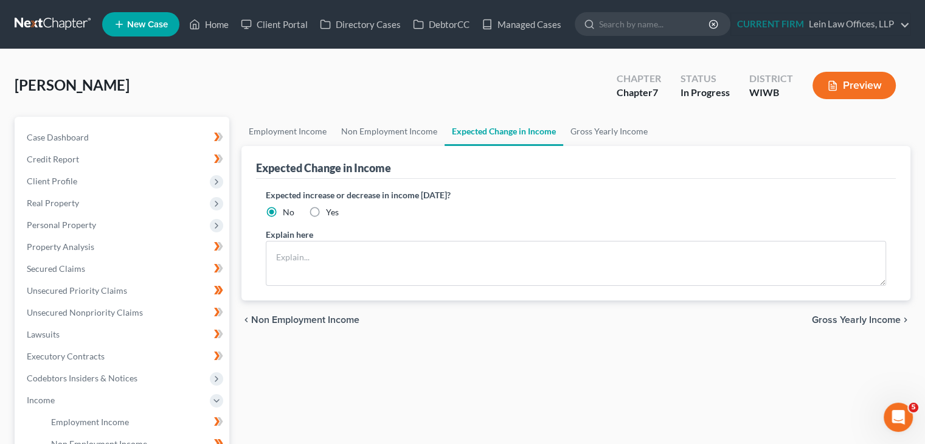
click at [835, 319] on span "Gross Yearly Income" at bounding box center [856, 320] width 89 height 10
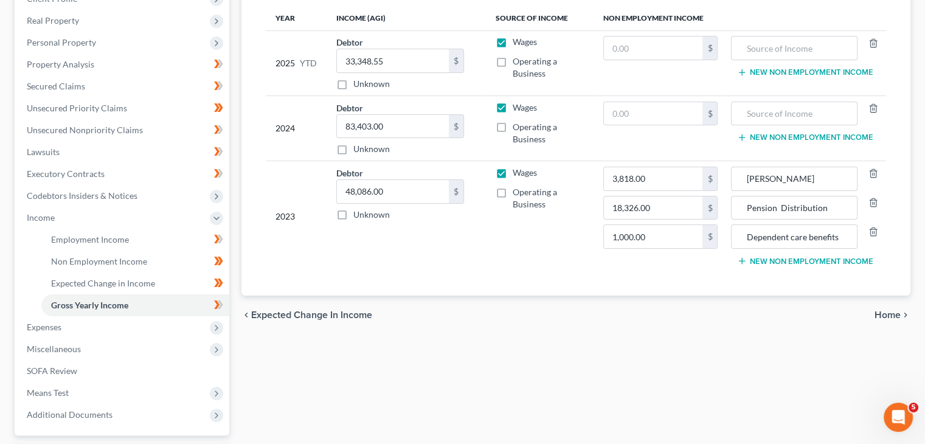
click at [879, 312] on span "Home" at bounding box center [887, 315] width 26 height 10
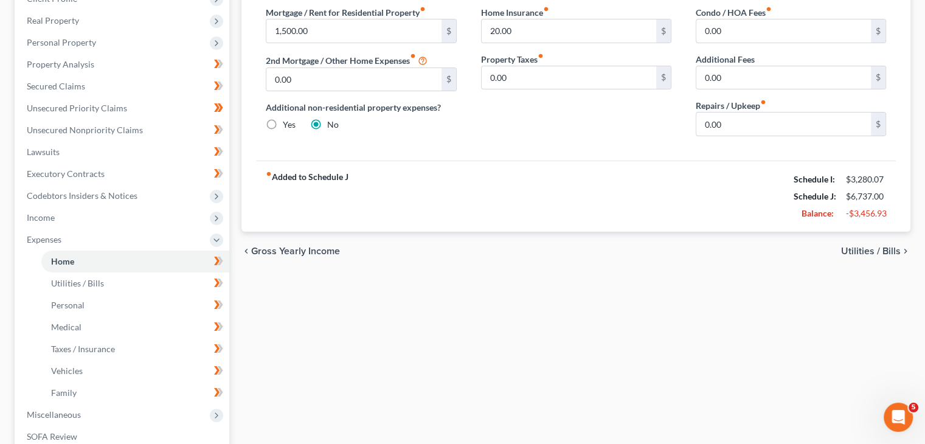
click at [872, 250] on span "Utilities / Bills" at bounding box center [871, 251] width 60 height 10
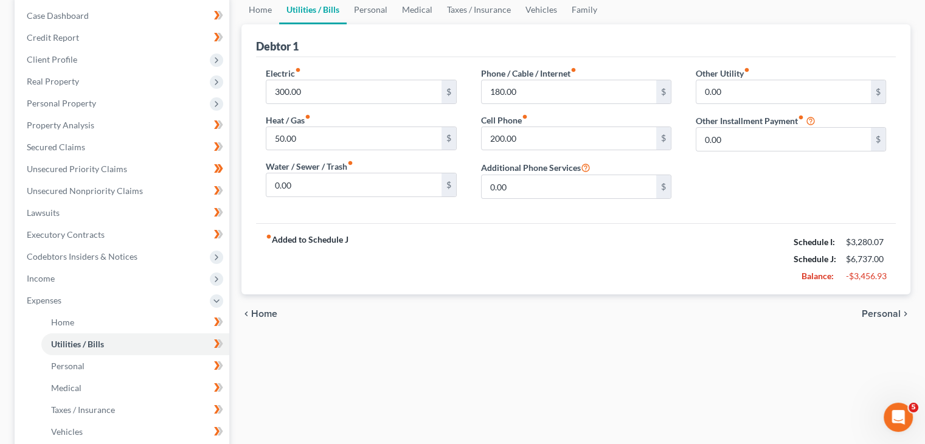
click at [881, 315] on span "Personal" at bounding box center [880, 314] width 39 height 10
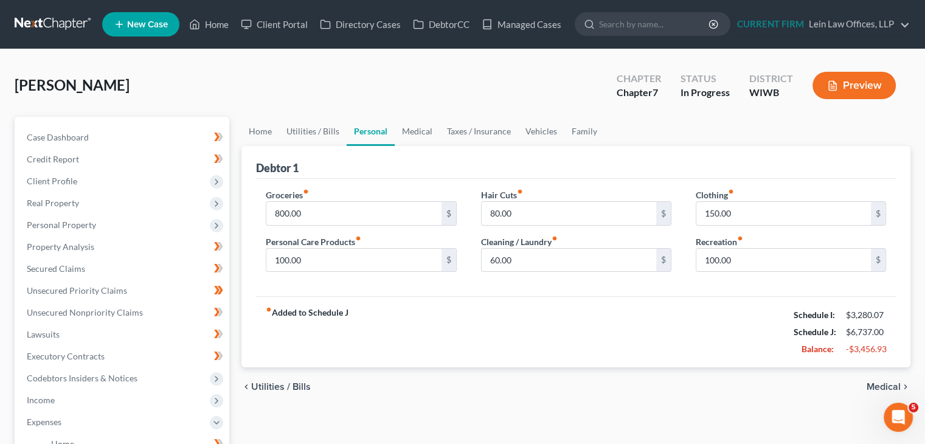
click at [885, 385] on span "Medical" at bounding box center [883, 387] width 34 height 10
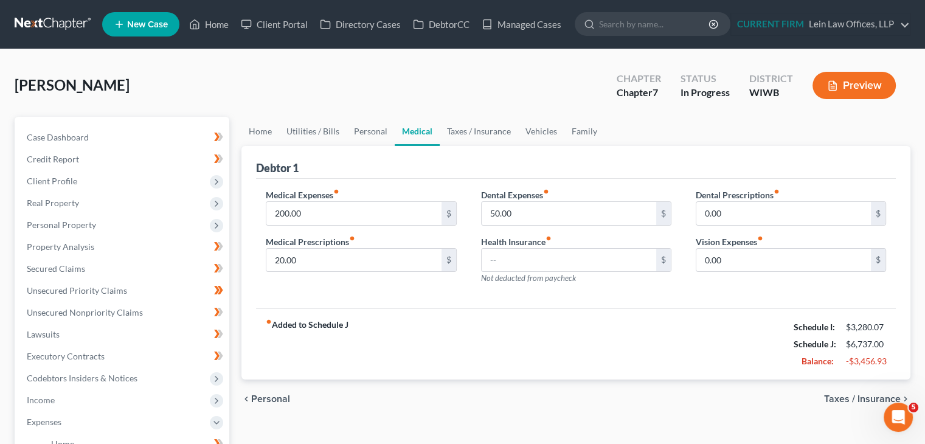
click at [868, 396] on span "Taxes / Insurance" at bounding box center [862, 399] width 77 height 10
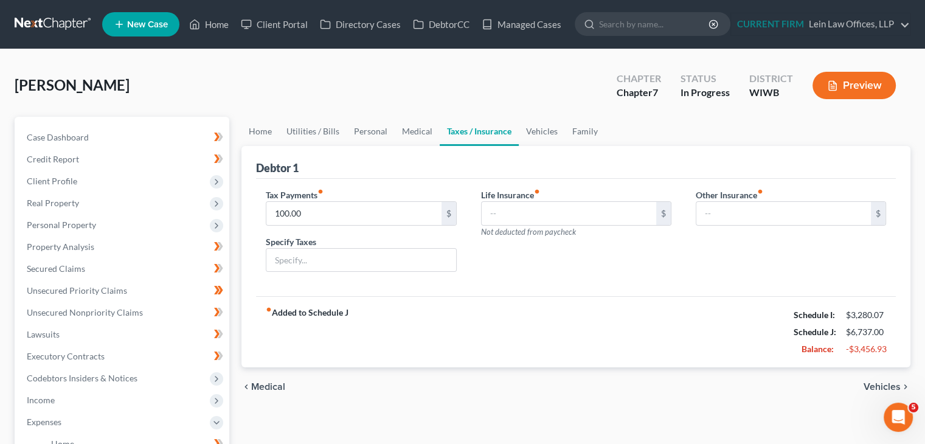
click at [883, 387] on span "Vehicles" at bounding box center [881, 387] width 37 height 10
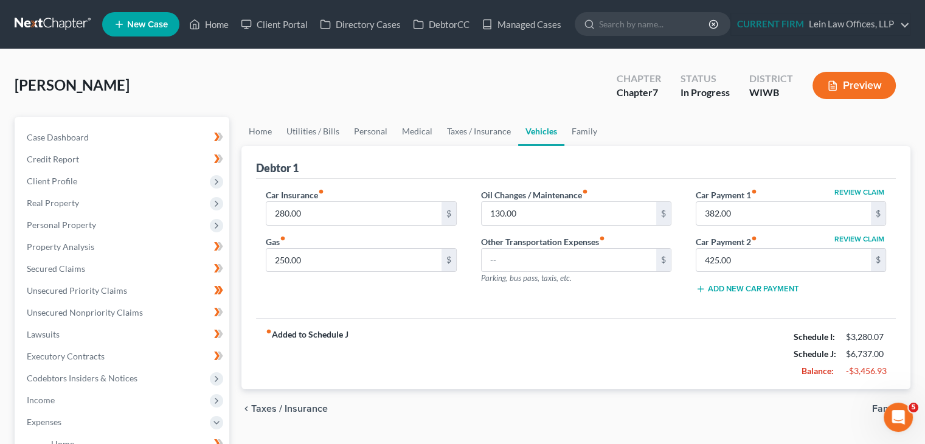
click at [874, 404] on span "Family" at bounding box center [886, 409] width 29 height 10
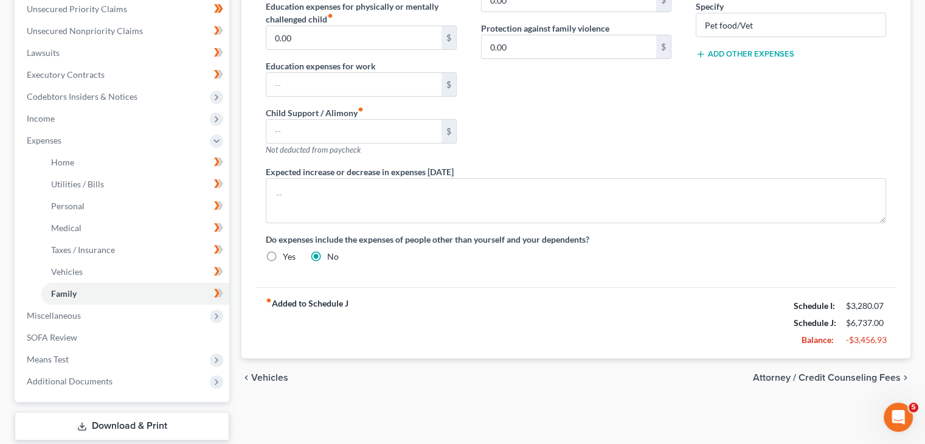
scroll to position [243, 0]
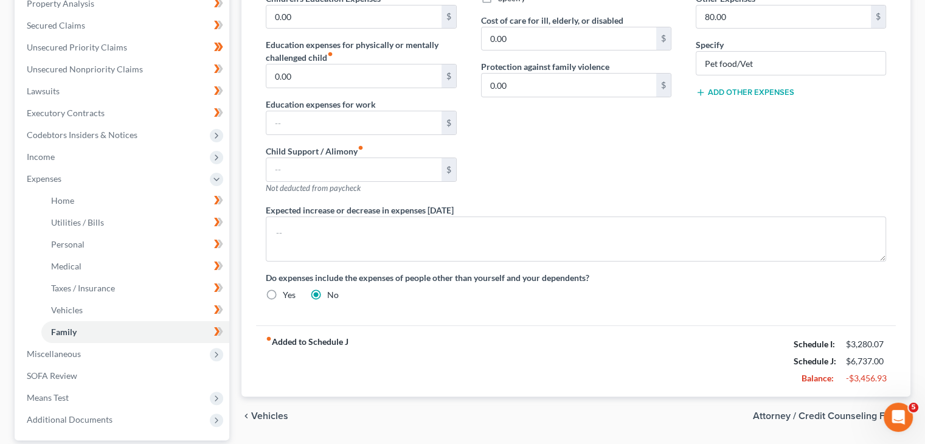
click at [839, 411] on span "Attorney / Credit Counseling Fees" at bounding box center [827, 416] width 148 height 10
select select "1"
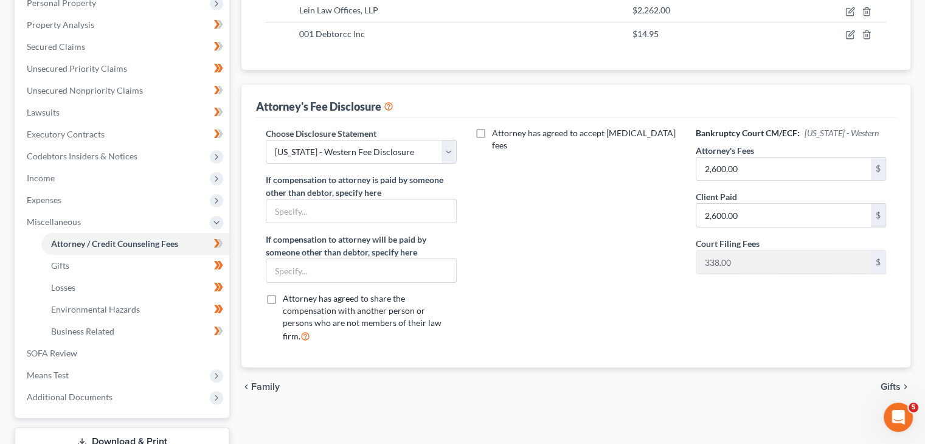
scroll to position [243, 0]
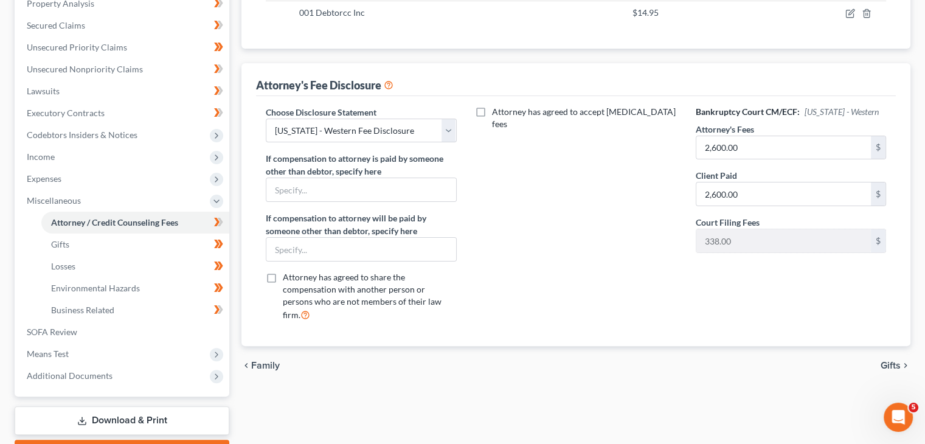
click at [889, 360] on span "Gifts" at bounding box center [890, 365] width 20 height 10
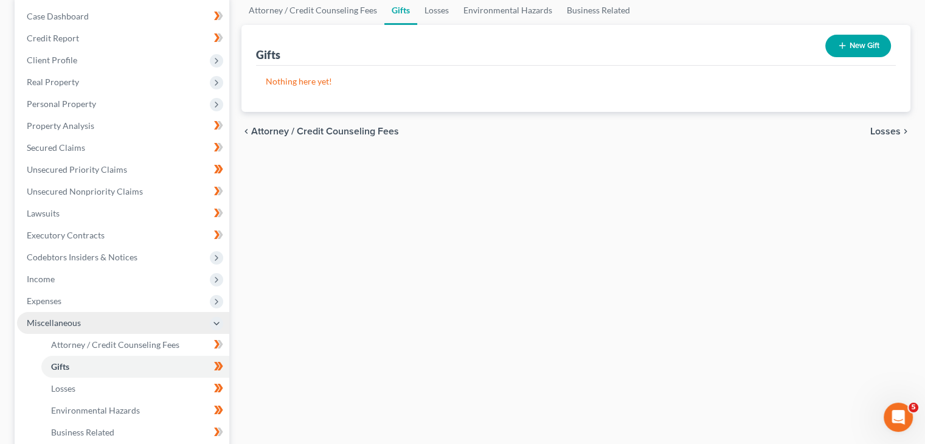
scroll to position [122, 0]
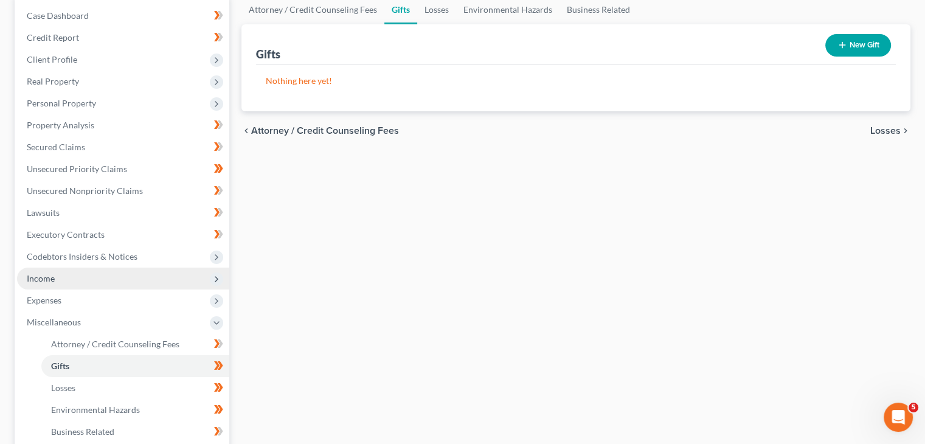
click at [58, 283] on span "Income" at bounding box center [123, 278] width 212 height 22
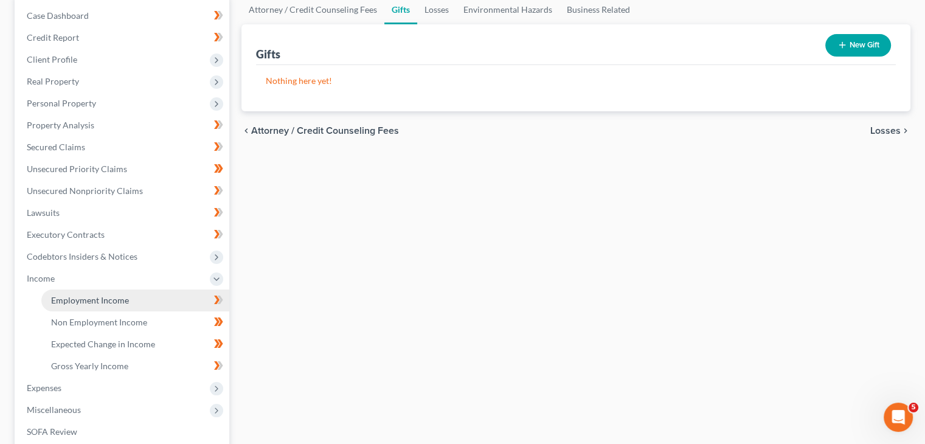
click at [98, 297] on span "Employment Income" at bounding box center [90, 300] width 78 height 10
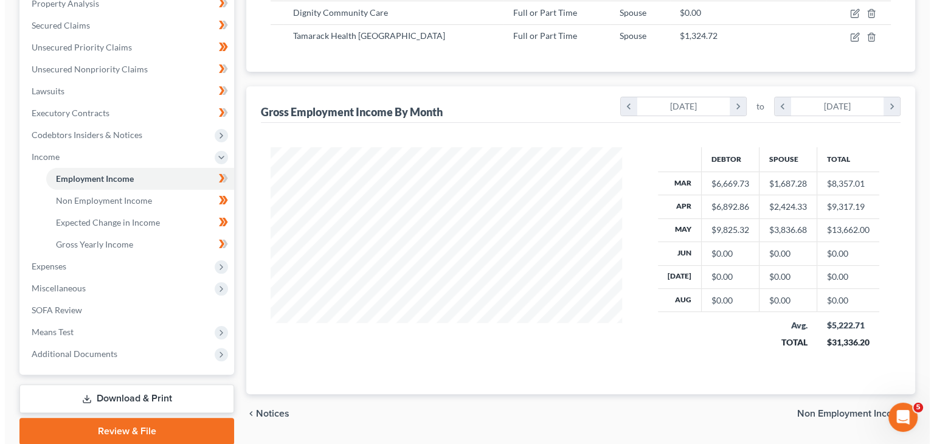
scroll to position [182, 0]
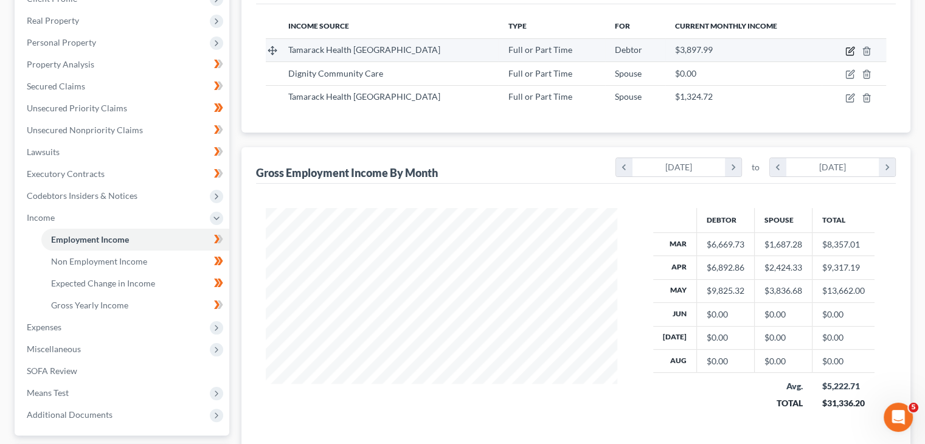
click at [846, 50] on icon "button" at bounding box center [849, 51] width 7 height 7
select select "0"
select select "52"
select select "2"
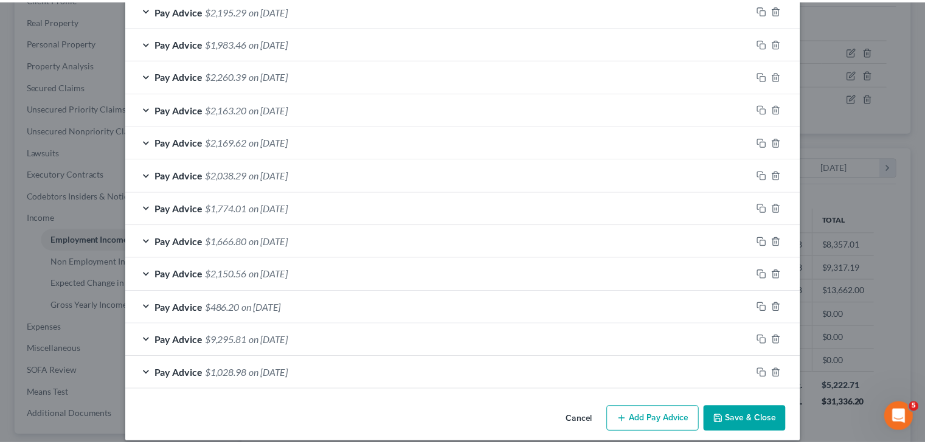
scroll to position [461, 0]
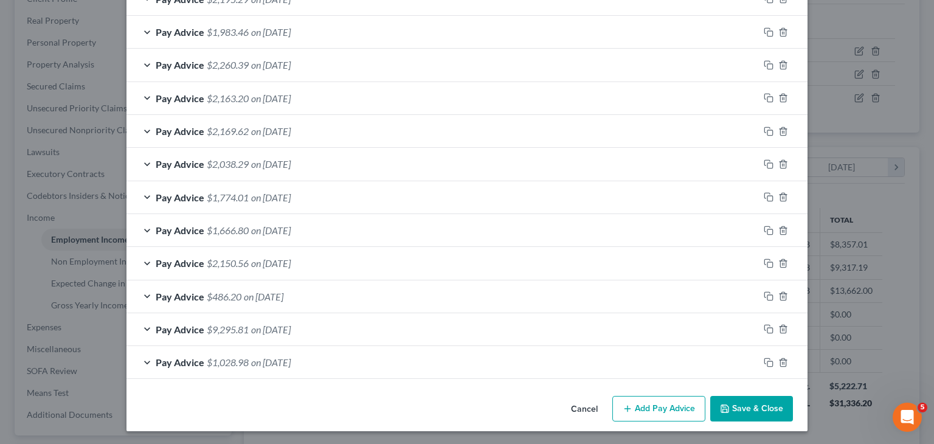
click at [582, 403] on button "Cancel" at bounding box center [584, 409] width 46 height 24
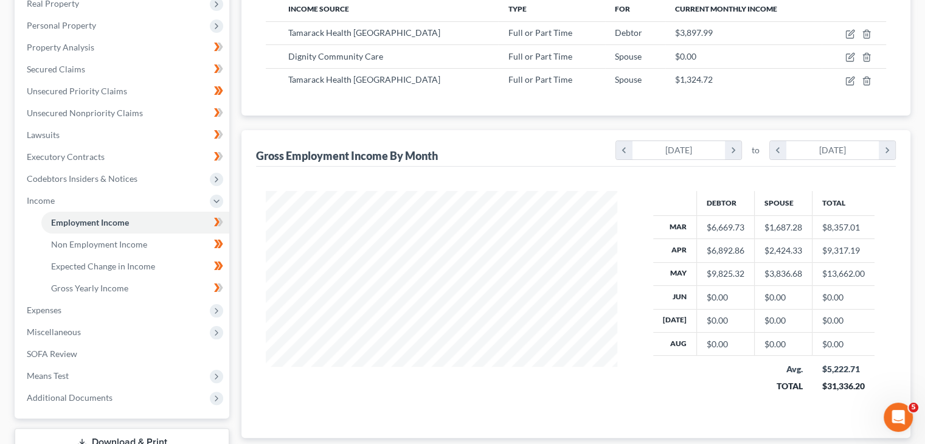
scroll to position [0, 0]
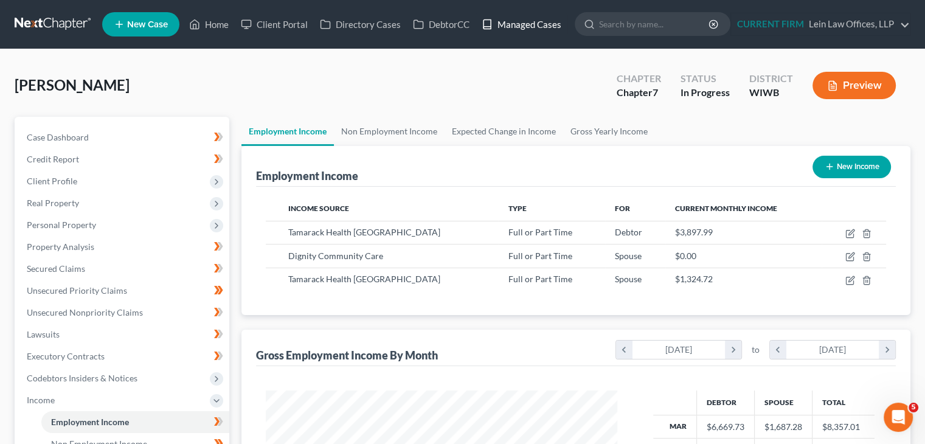
click at [532, 23] on link "Managed Cases" at bounding box center [521, 24] width 92 height 22
